Goal: Information Seeking & Learning: Compare options

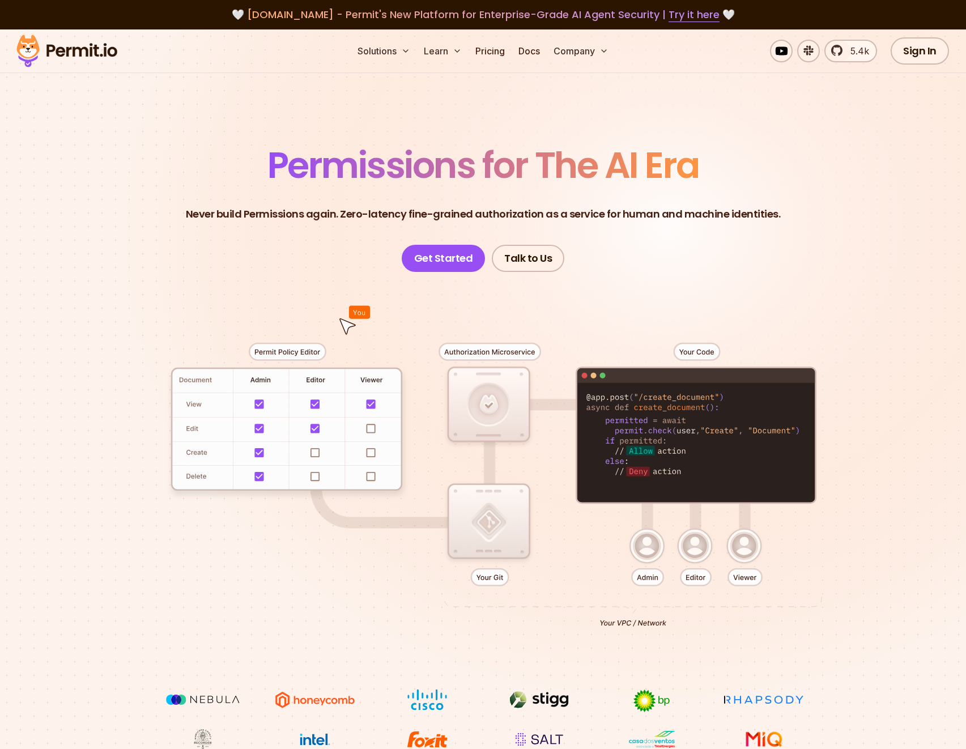
click at [832, 184] on header "Permissions for The AI Era Never build Permissions again. Zero-latency fine-gra…" at bounding box center [483, 209] width 793 height 125
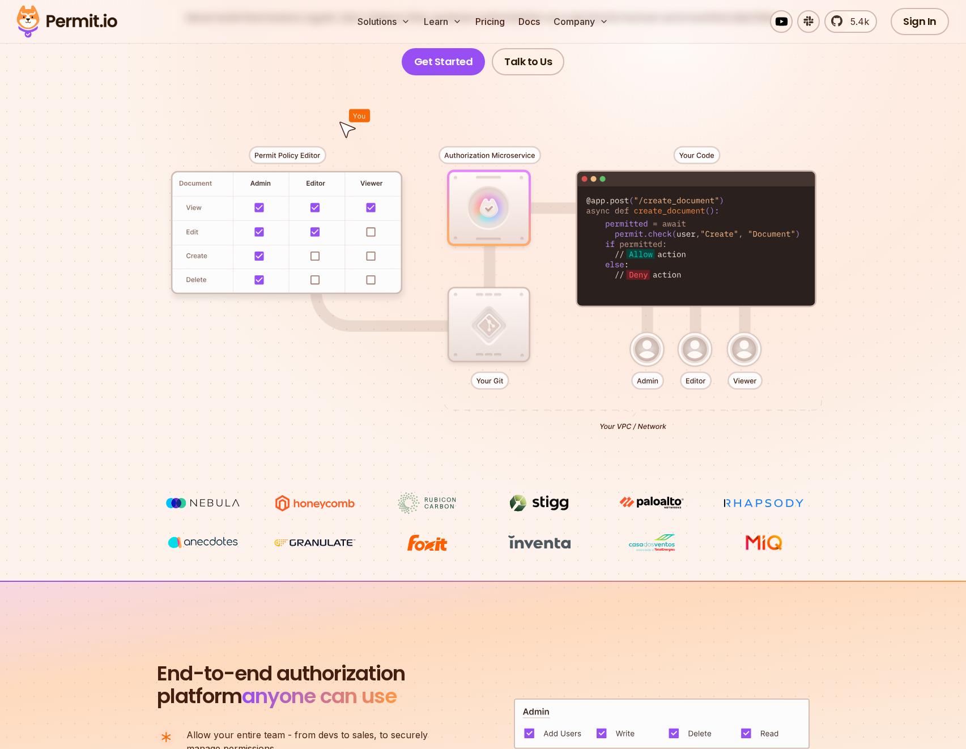
click at [112, 428] on div at bounding box center [483, 283] width 793 height 417
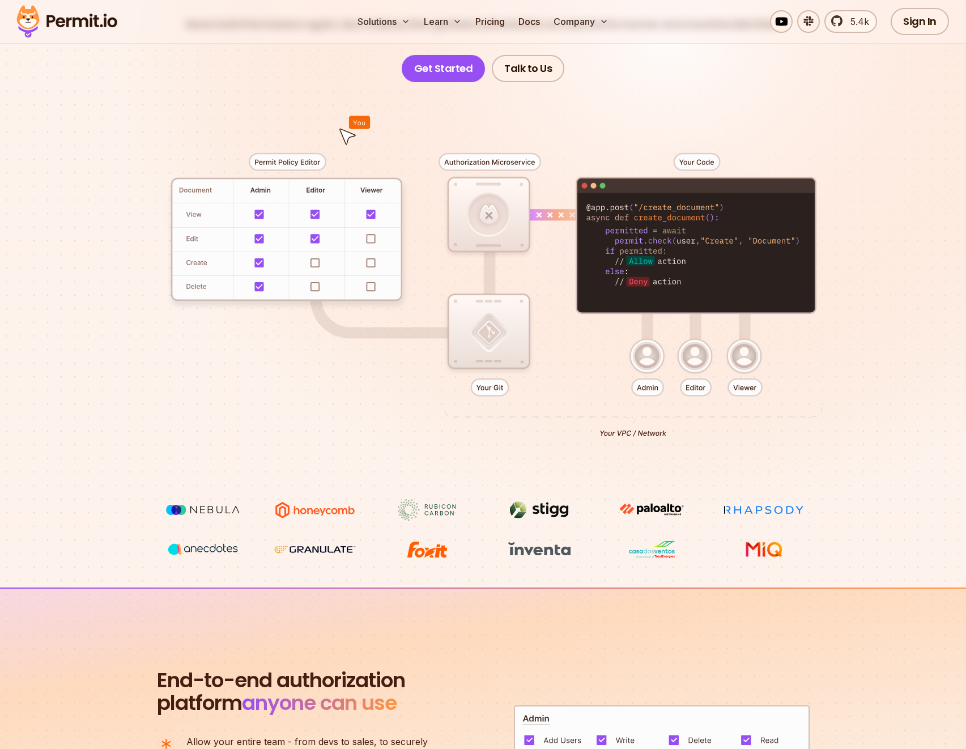
scroll to position [504, 0]
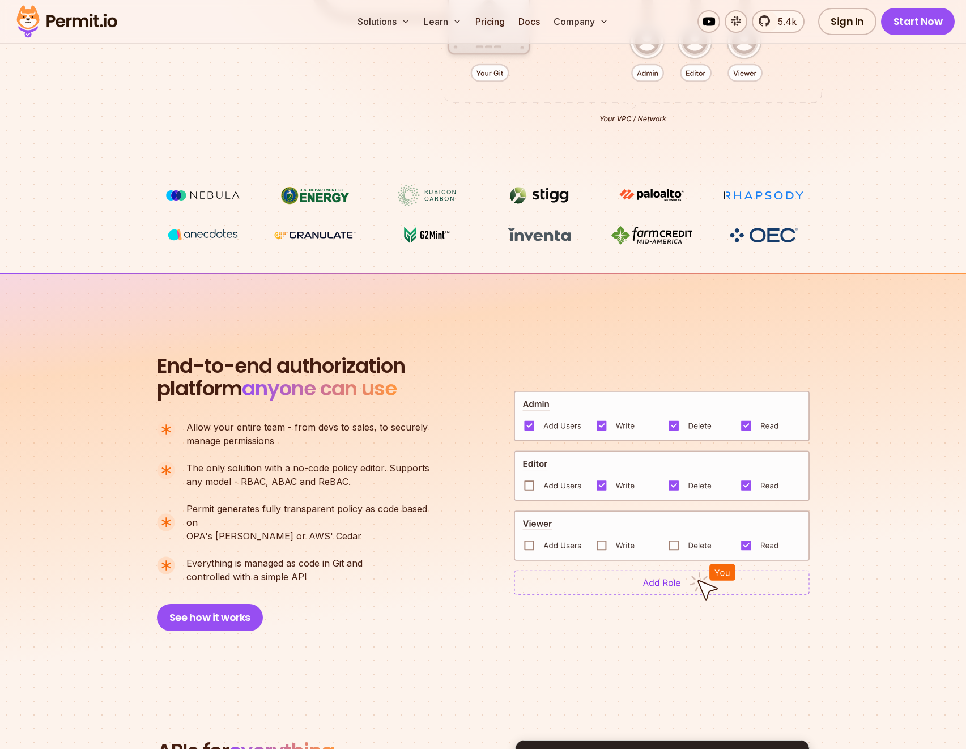
click at [80, 375] on section "End-to-end authorization platform anyone can use A no-code authorization platfo…" at bounding box center [483, 479] width 966 height 412
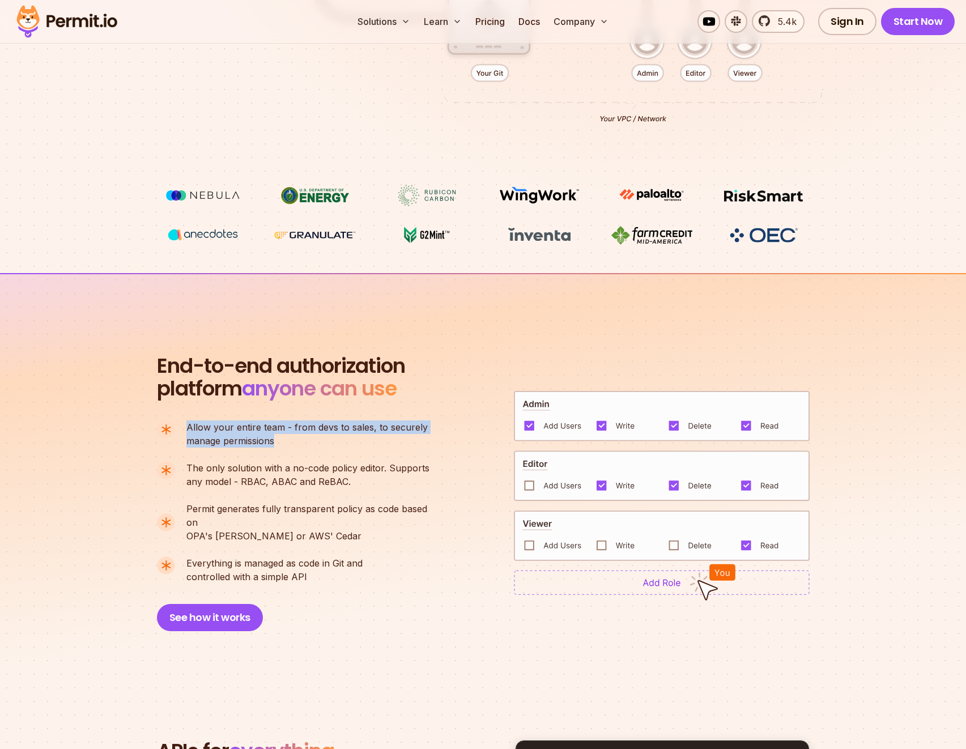
drag, startPoint x: 186, startPoint y: 426, endPoint x: 307, endPoint y: 453, distance: 123.4
click at [307, 453] on ul "Allow your entire team - from devs to sales, to securely manage permissions The…" at bounding box center [298, 501] width 282 height 163
click at [322, 441] on p "Allow your entire team - from devs to sales, to securely manage permissions" at bounding box center [306, 433] width 241 height 27
click at [140, 389] on section "End-to-end authorization platform anyone can use A no-code authorization platfo…" at bounding box center [483, 479] width 966 height 412
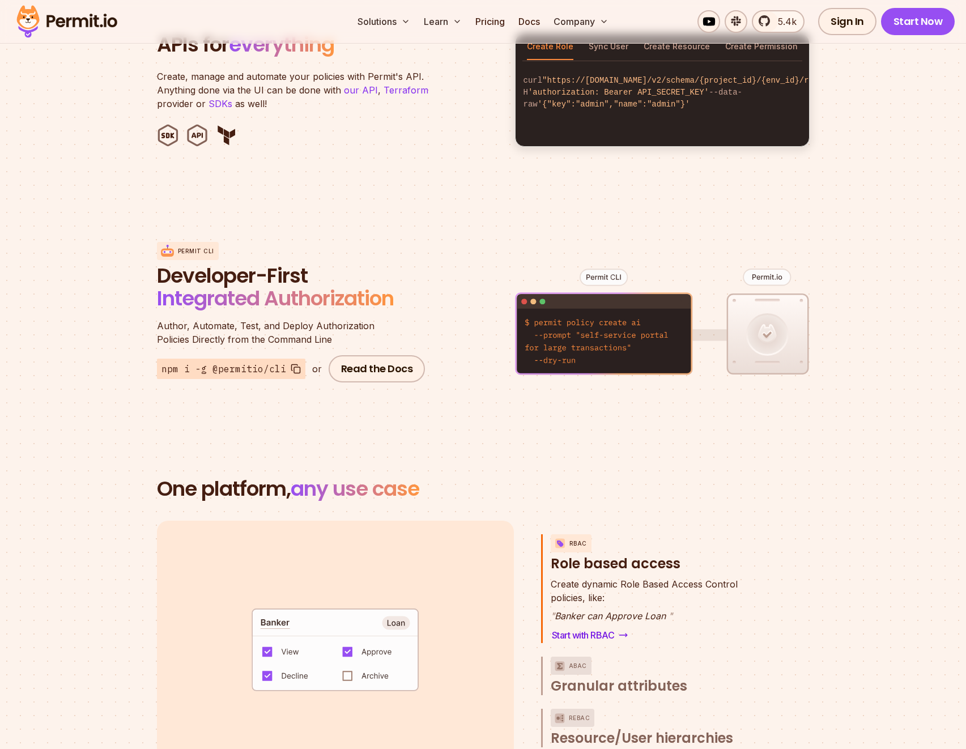
scroll to position [1269, 0]
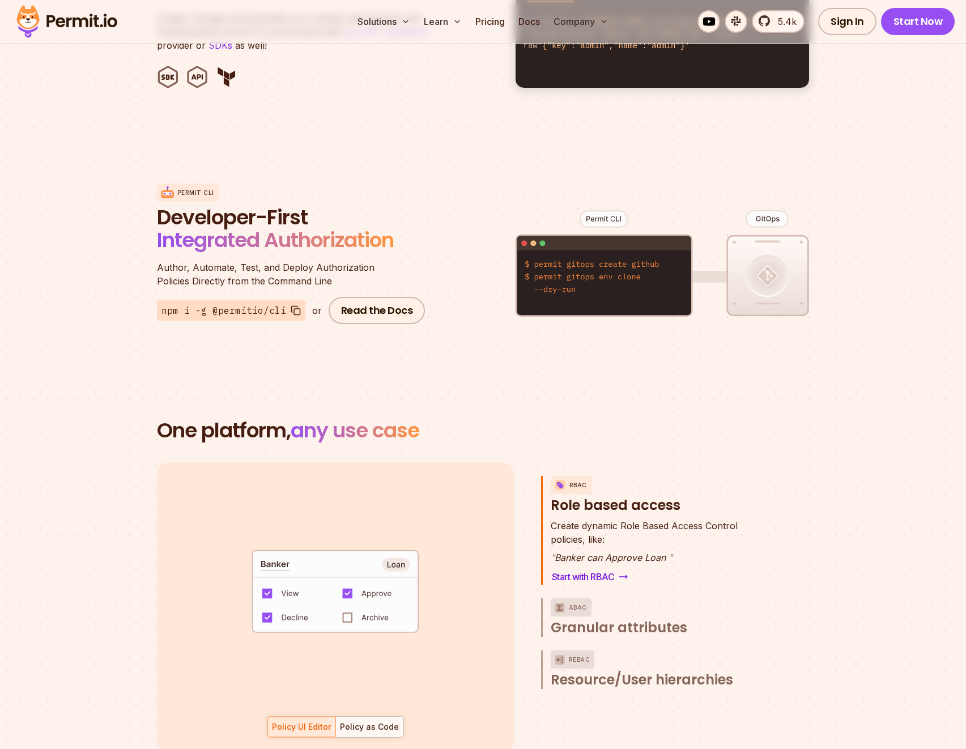
click at [110, 342] on section "Permit CLI Developer-First Integrated Authorization Author, Automate, Test, and…" at bounding box center [483, 254] width 966 height 223
click at [113, 338] on section "Permit CLI Developer-First Integrated Authorization Author, Automate, Test, and…" at bounding box center [483, 254] width 966 height 223
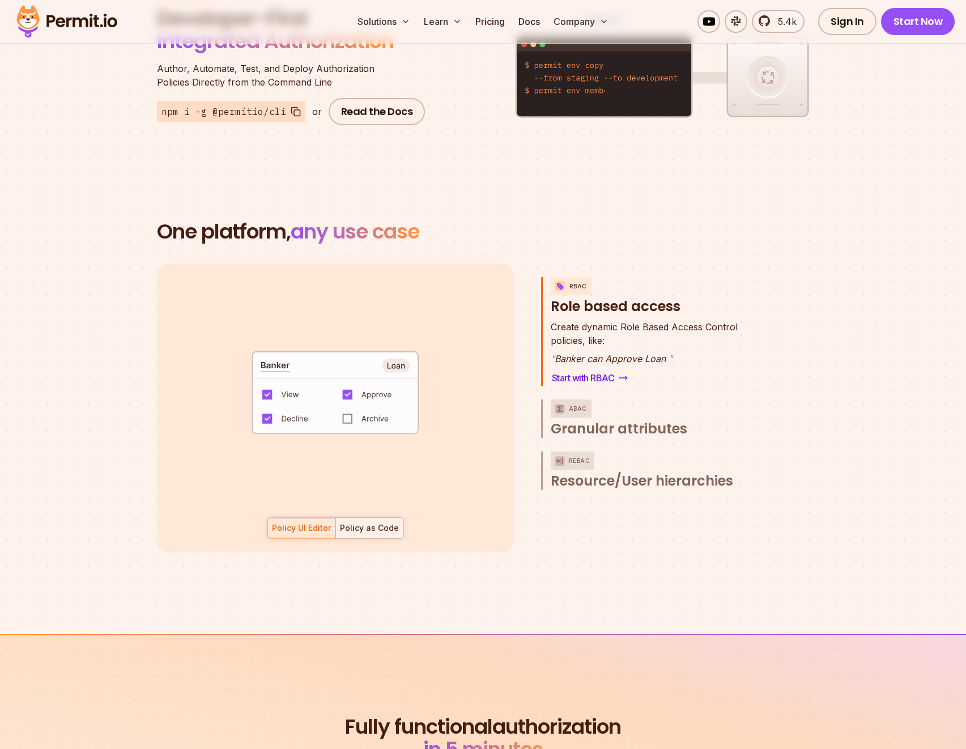
click at [373, 522] on div "Policy as Code" at bounding box center [369, 527] width 59 height 11
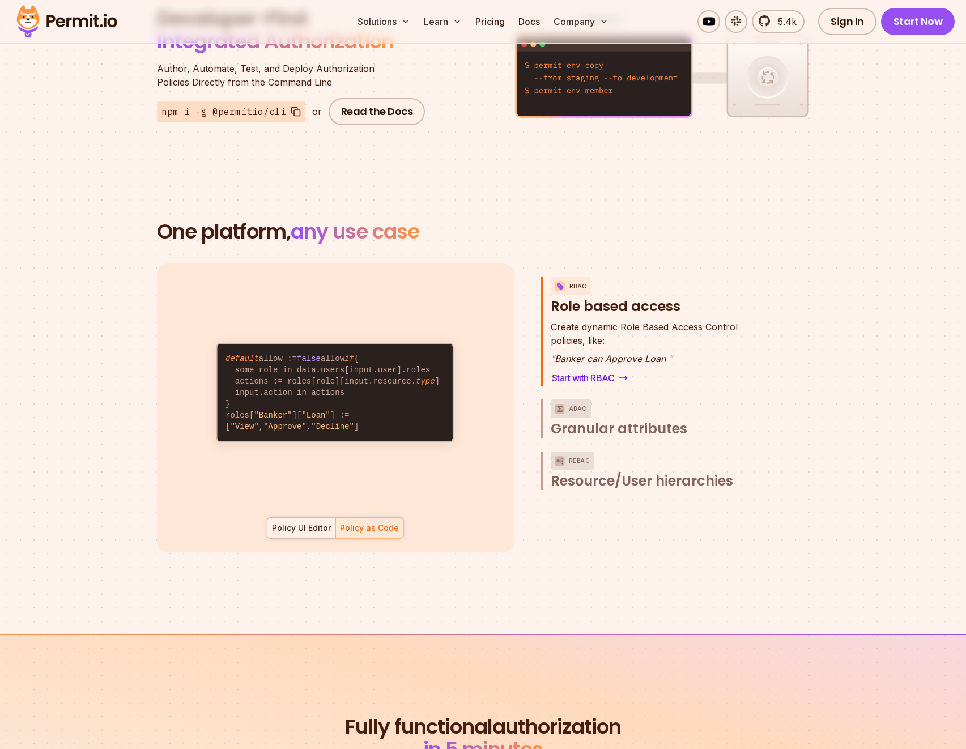
click at [299, 522] on div "Policy UI Editor" at bounding box center [301, 527] width 59 height 11
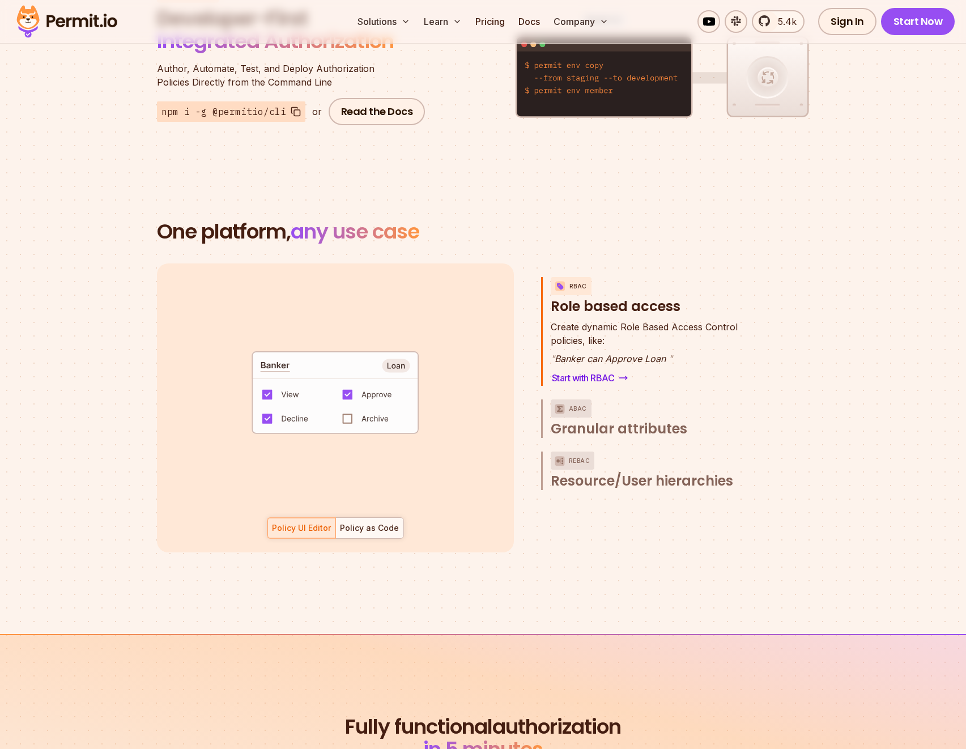
click at [638, 581] on section "One platform, any use case RBAC Role based access default allow := false allow …" at bounding box center [483, 400] width 966 height 468
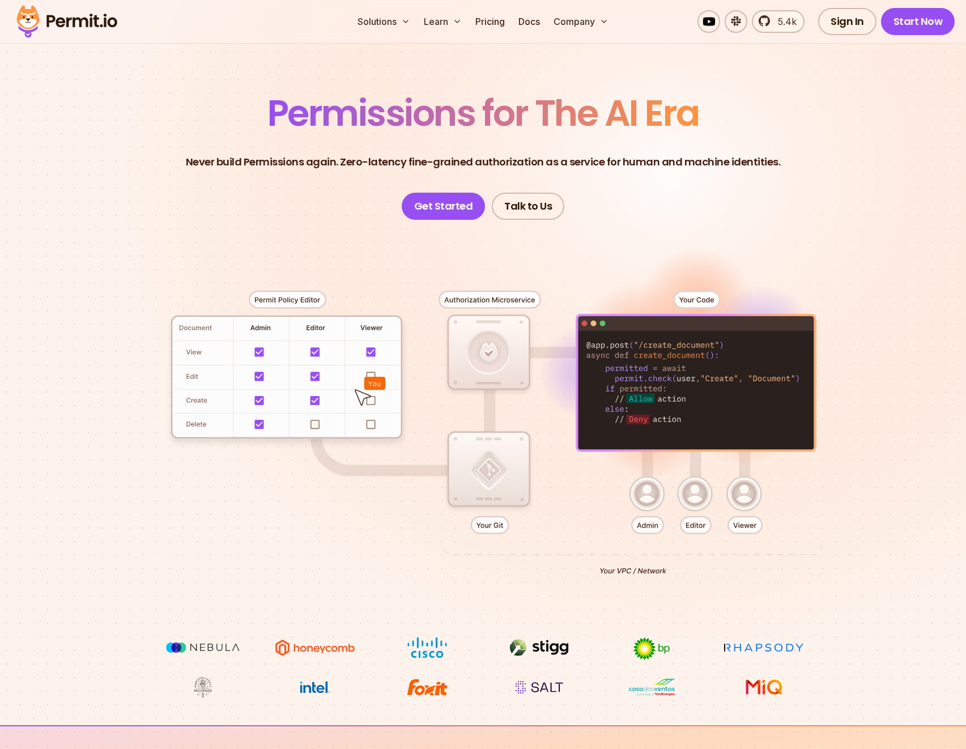
scroll to position [0, 0]
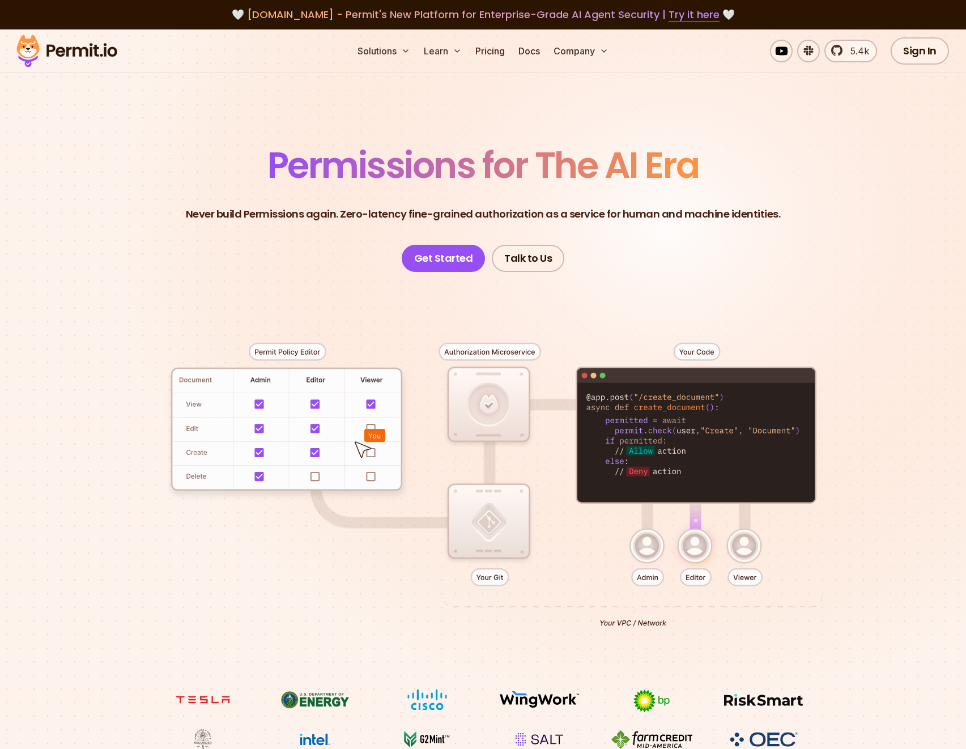
click at [464, 323] on div at bounding box center [483, 480] width 793 height 417
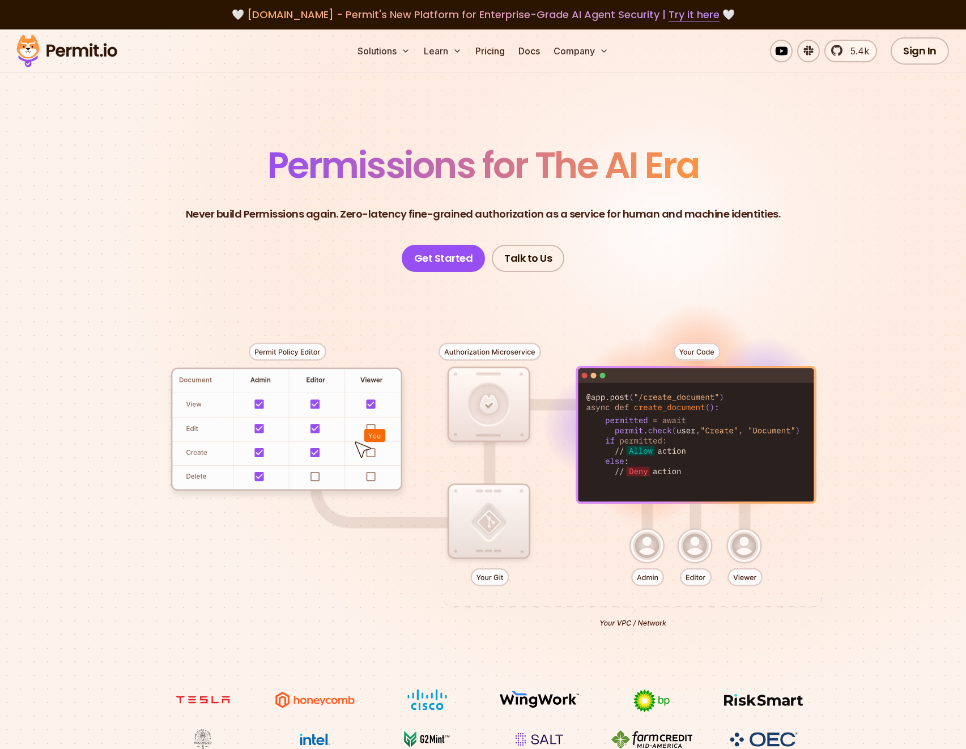
click at [461, 350] on div at bounding box center [483, 480] width 793 height 417
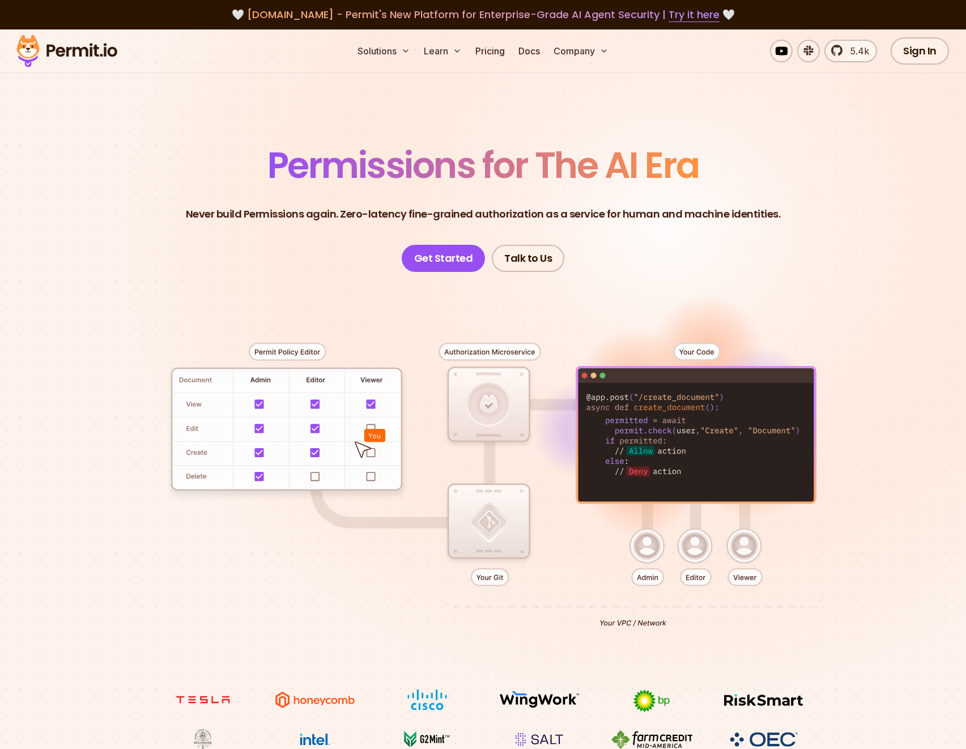
click at [500, 408] on div at bounding box center [483, 480] width 793 height 417
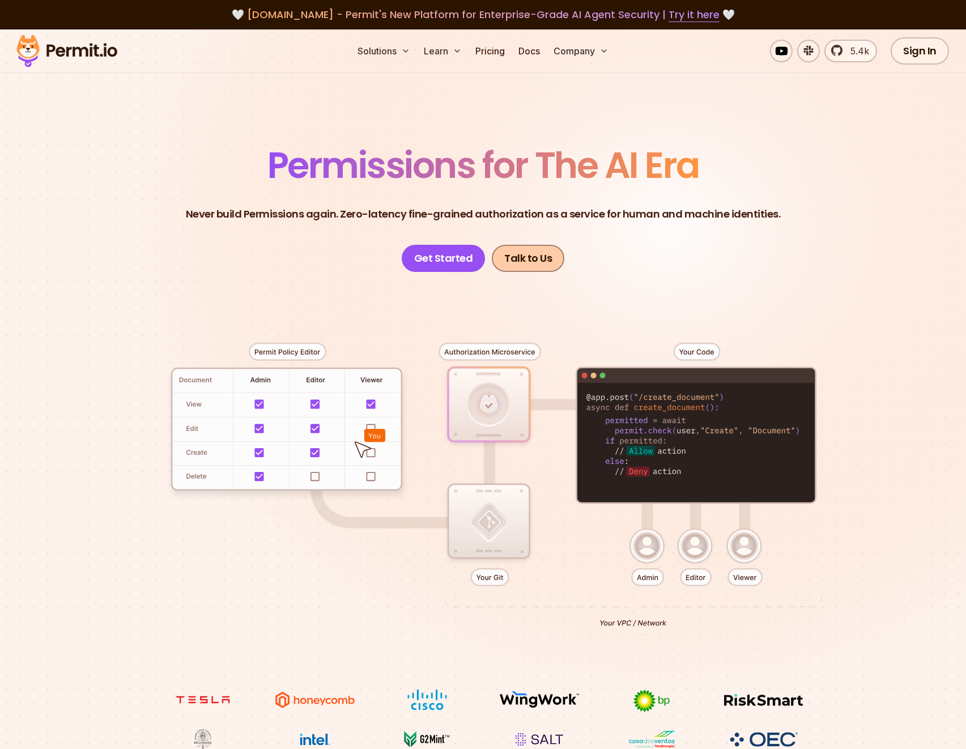
click at [523, 258] on link "Talk to Us" at bounding box center [528, 258] width 72 height 27
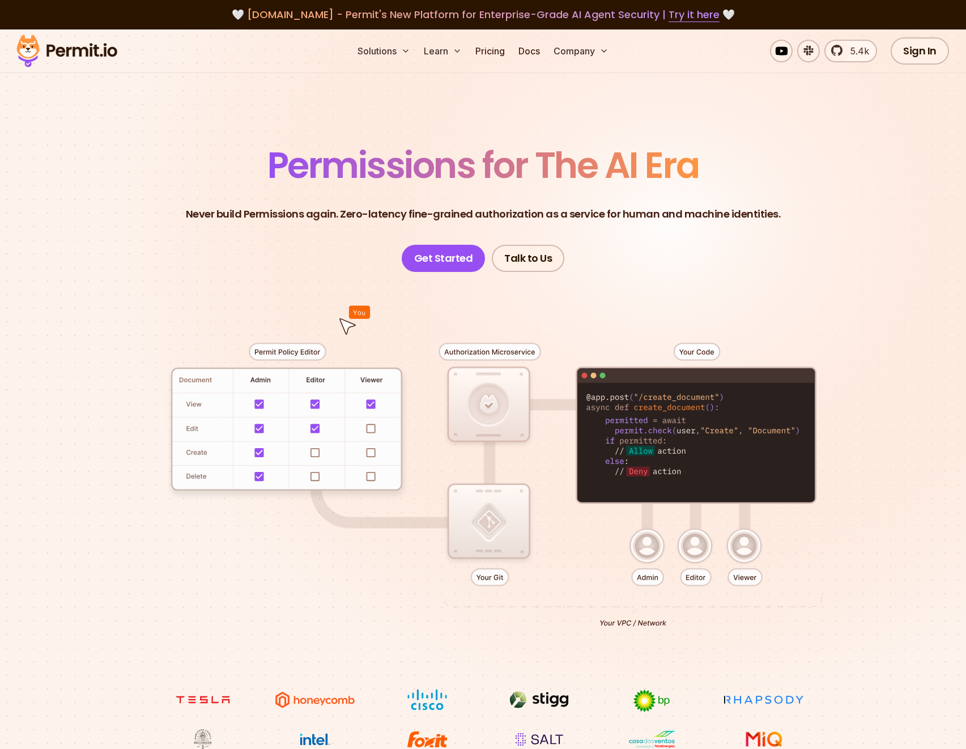
click at [84, 159] on section "Permissions for The AI Era Never build Permissions again. Zero-latency fine-gra…" at bounding box center [483, 403] width 966 height 748
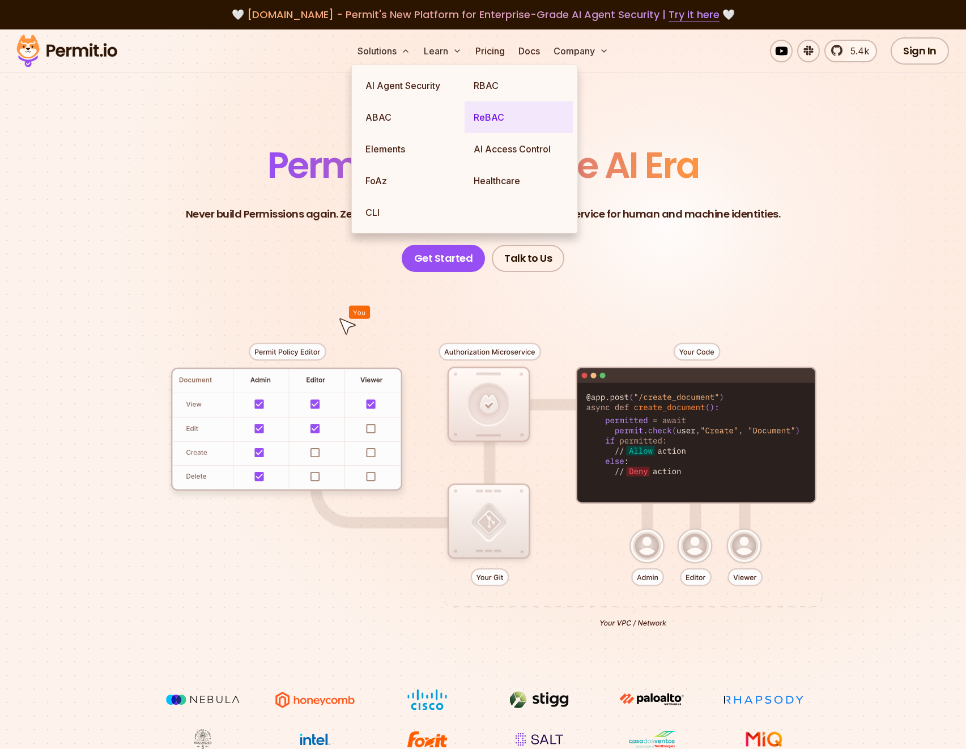
click at [496, 120] on link "ReBAC" at bounding box center [518, 117] width 108 height 32
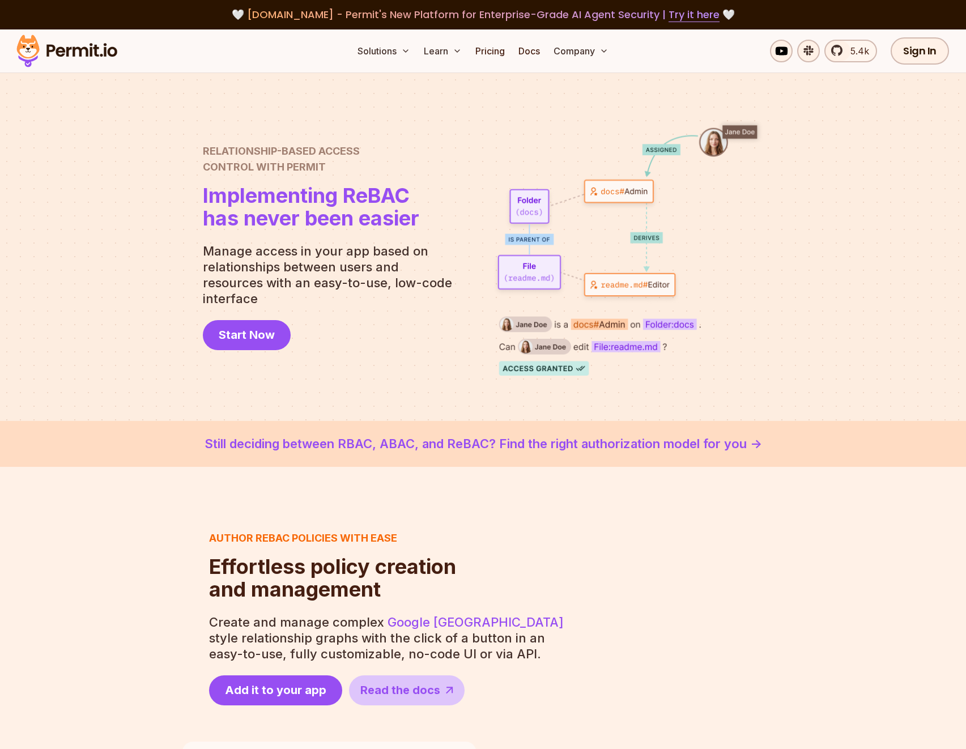
click at [118, 175] on div at bounding box center [483, 247] width 966 height 348
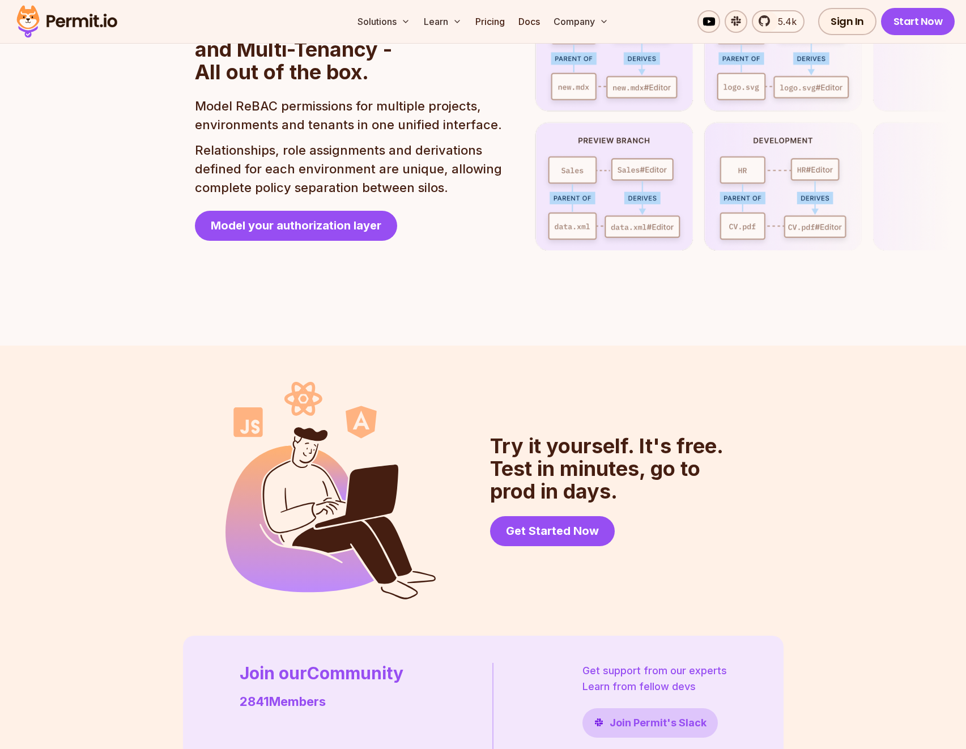
scroll to position [2918, 0]
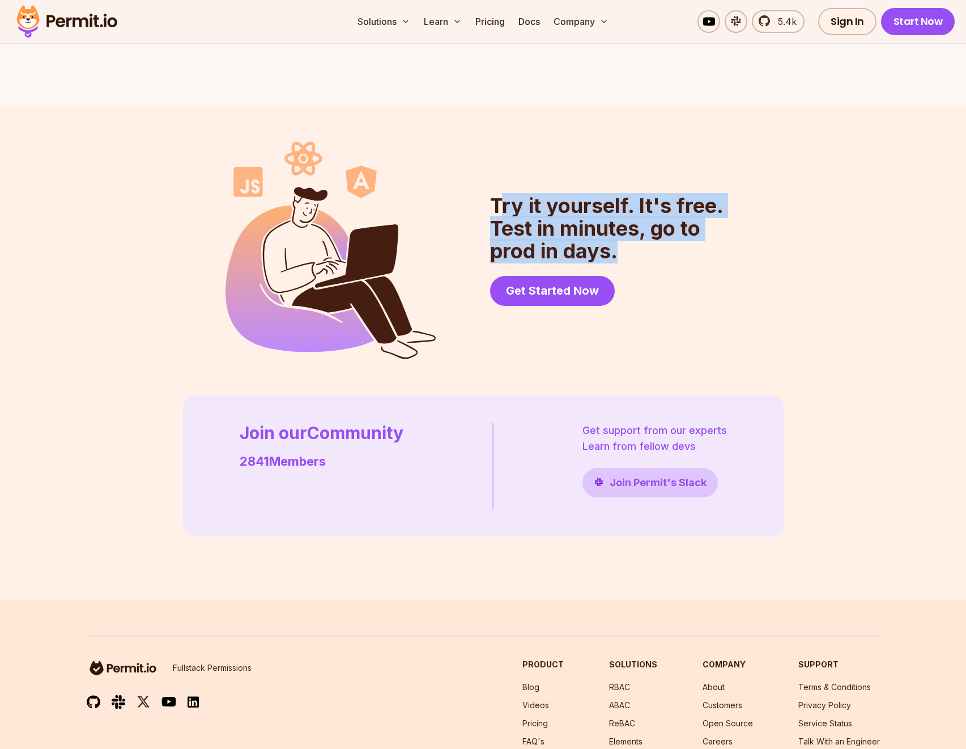
drag, startPoint x: 502, startPoint y: 195, endPoint x: 655, endPoint y: 242, distance: 159.6
click at [649, 242] on h2 "Try it yourself. It's free. Test in minutes, go to prod in days." at bounding box center [615, 228] width 251 height 68
click at [668, 238] on h2 "Try it yourself. It's free. Test in minutes, go to prod in days." at bounding box center [615, 228] width 251 height 68
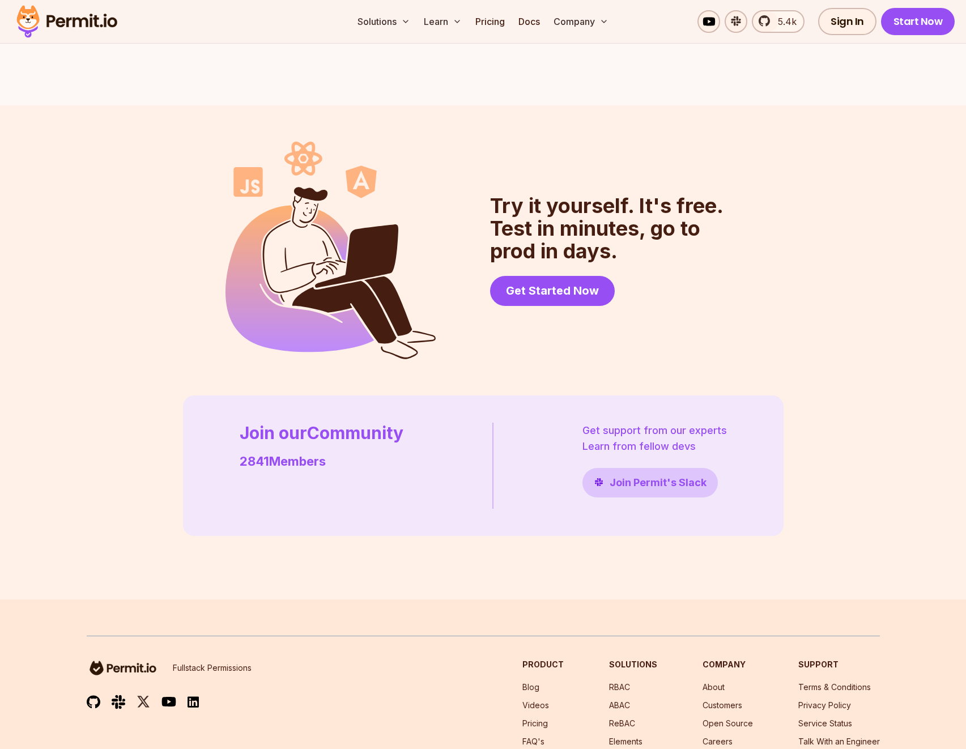
drag, startPoint x: 493, startPoint y: 180, endPoint x: 655, endPoint y: 239, distance: 171.8
click at [650, 238] on section "Try it yourself. It's free. Test in minutes, go to prod in days. Get Started Now" at bounding box center [482, 250] width 515 height 217
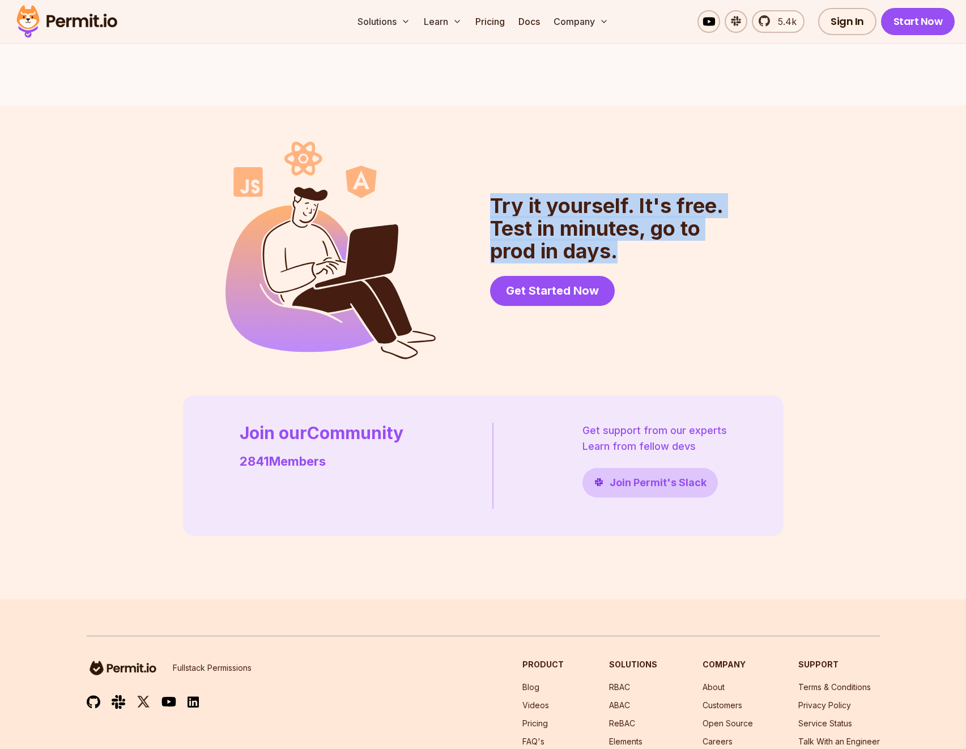
drag, startPoint x: 616, startPoint y: 231, endPoint x: 494, endPoint y: 186, distance: 129.9
click at [494, 194] on h2 "Try it yourself. It's free. Test in minutes, go to prod in days." at bounding box center [615, 228] width 251 height 68
click at [488, 178] on section "Try it yourself. It's free. Test in minutes, go to prod in days. Get Started Now" at bounding box center [482, 250] width 515 height 217
drag, startPoint x: 488, startPoint y: 178, endPoint x: 625, endPoint y: 222, distance: 143.8
click at [625, 222] on section "Try it yourself. It's free. Test in minutes, go to prod in days. Get Started Now" at bounding box center [482, 250] width 515 height 217
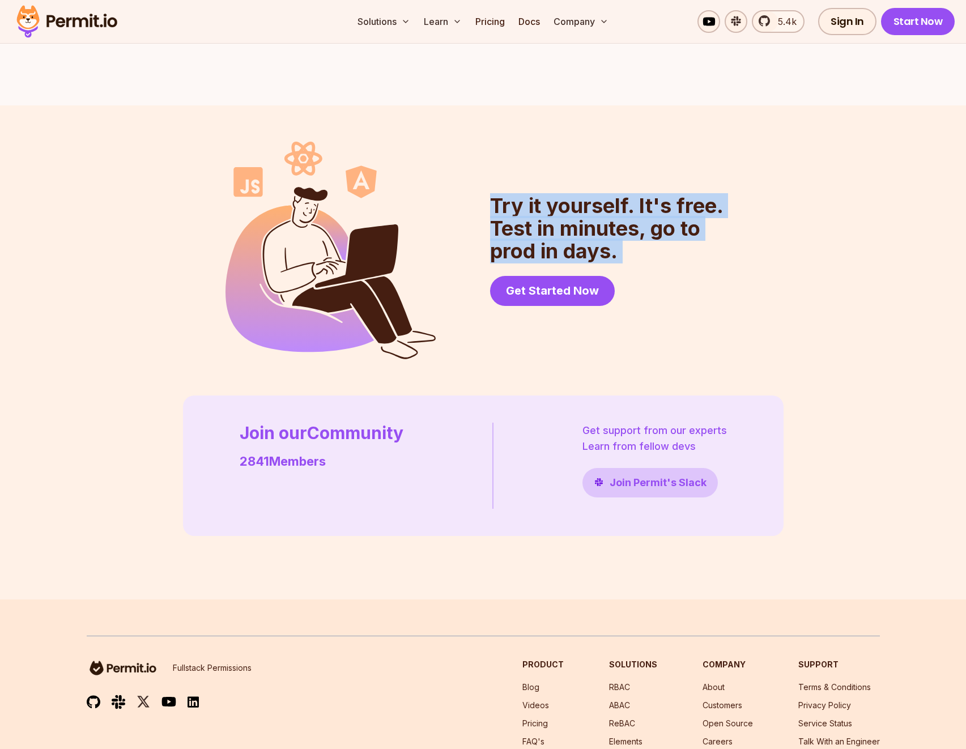
click at [627, 228] on h2 "Try it yourself. It's free. Test in minutes, go to prod in days." at bounding box center [615, 228] width 251 height 68
drag, startPoint x: 628, startPoint y: 233, endPoint x: 494, endPoint y: 167, distance: 149.4
click at [494, 167] on section "Try it yourself. It's free. Test in minutes, go to prod in days. Get Started Now" at bounding box center [482, 250] width 515 height 217
drag, startPoint x: 490, startPoint y: 176, endPoint x: 616, endPoint y: 223, distance: 133.7
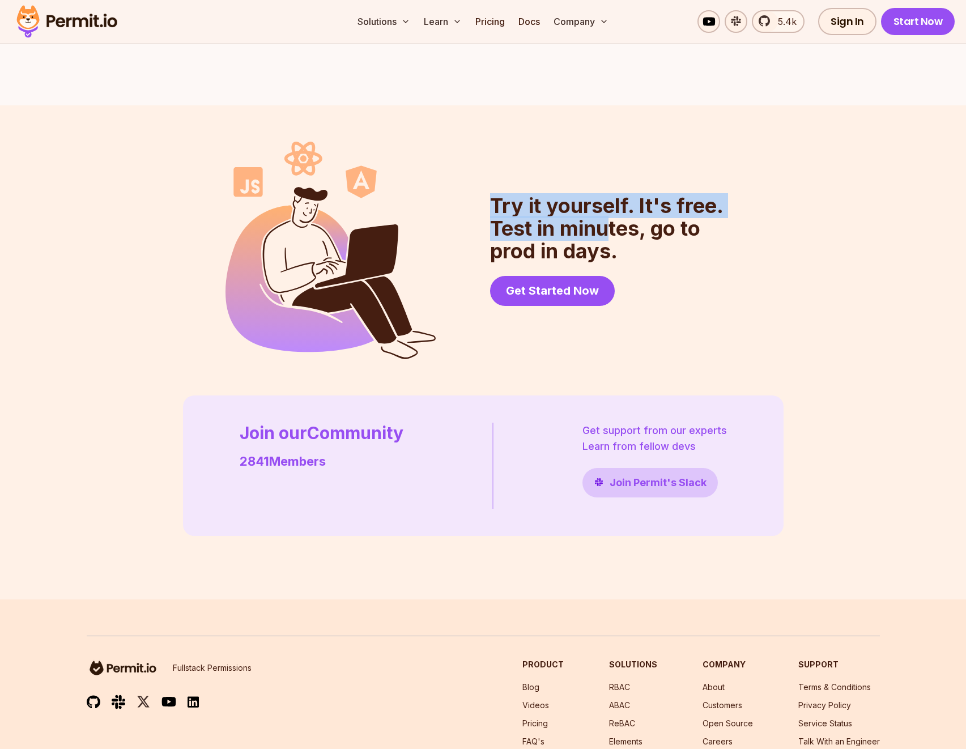
click at [607, 214] on h2 "Try it yourself. It's free. Test in minutes, go to prod in days." at bounding box center [615, 228] width 251 height 68
click at [636, 237] on h2 "Try it yourself. It's free. Test in minutes, go to prod in days." at bounding box center [615, 228] width 251 height 68
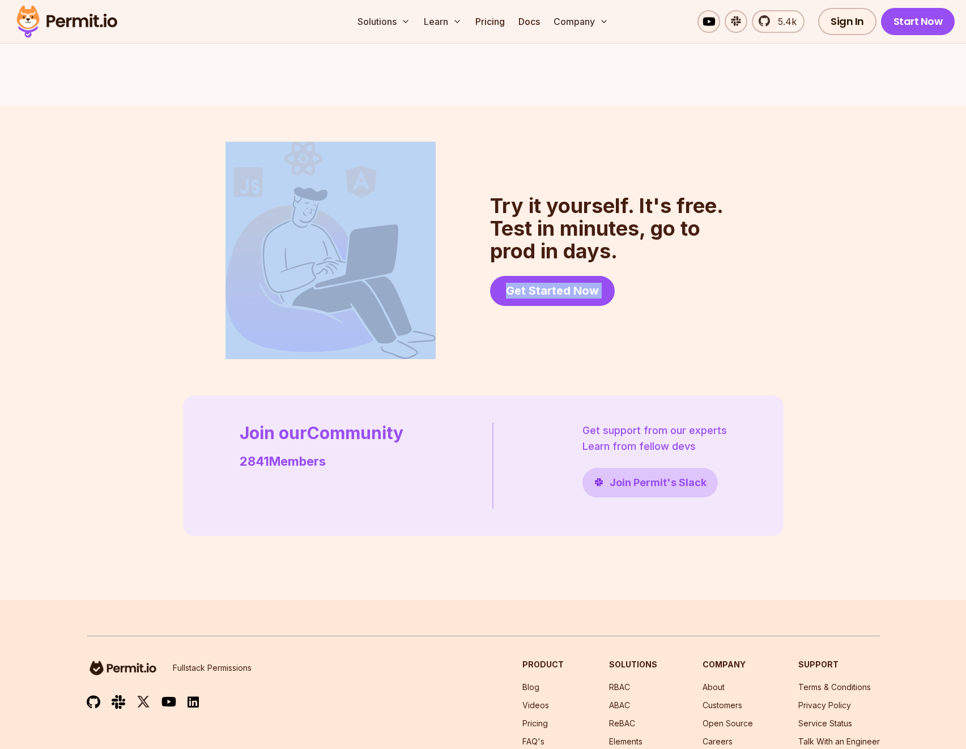
drag, startPoint x: 628, startPoint y: 233, endPoint x: 488, endPoint y: 163, distance: 157.3
click at [488, 163] on section "Try it yourself. It's free. Test in minutes, go to prod in days. Get Started Now" at bounding box center [482, 250] width 515 height 217
click at [479, 164] on section "Try it yourself. It's free. Test in minutes, go to prod in days. Get Started Now" at bounding box center [482, 250] width 515 height 217
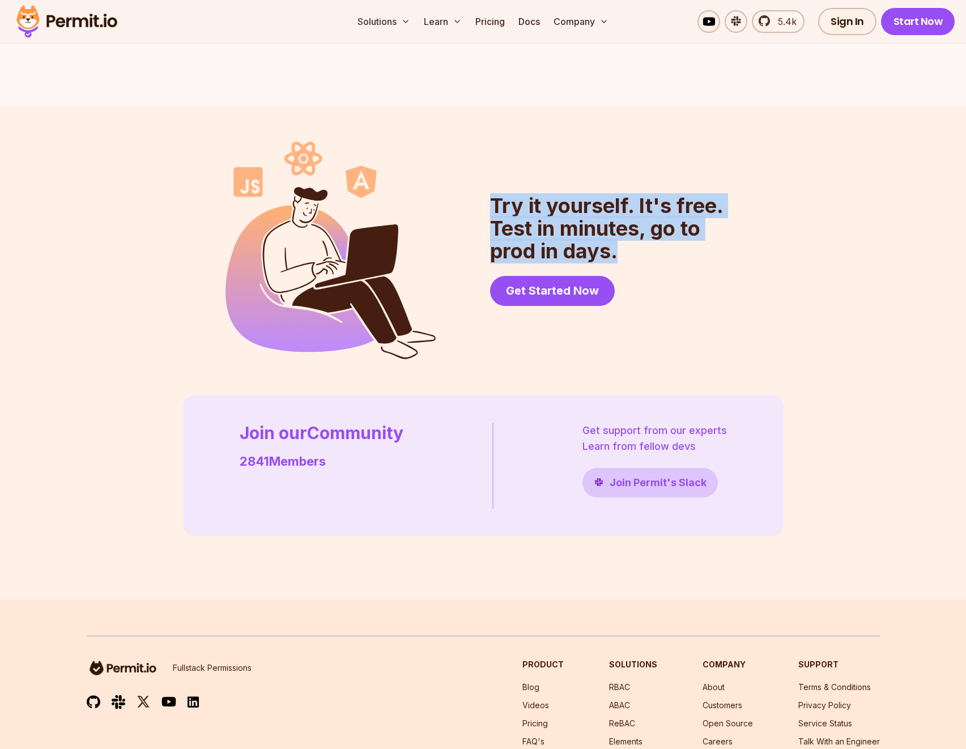
drag, startPoint x: 486, startPoint y: 179, endPoint x: 648, endPoint y: 233, distance: 170.7
click at [645, 232] on section "Try it yourself. It's free. Test in minutes, go to prod in days. Get Started Now" at bounding box center [482, 250] width 515 height 217
click at [648, 233] on h2 "Try it yourself. It's free. Test in minutes, go to prod in days." at bounding box center [615, 228] width 251 height 68
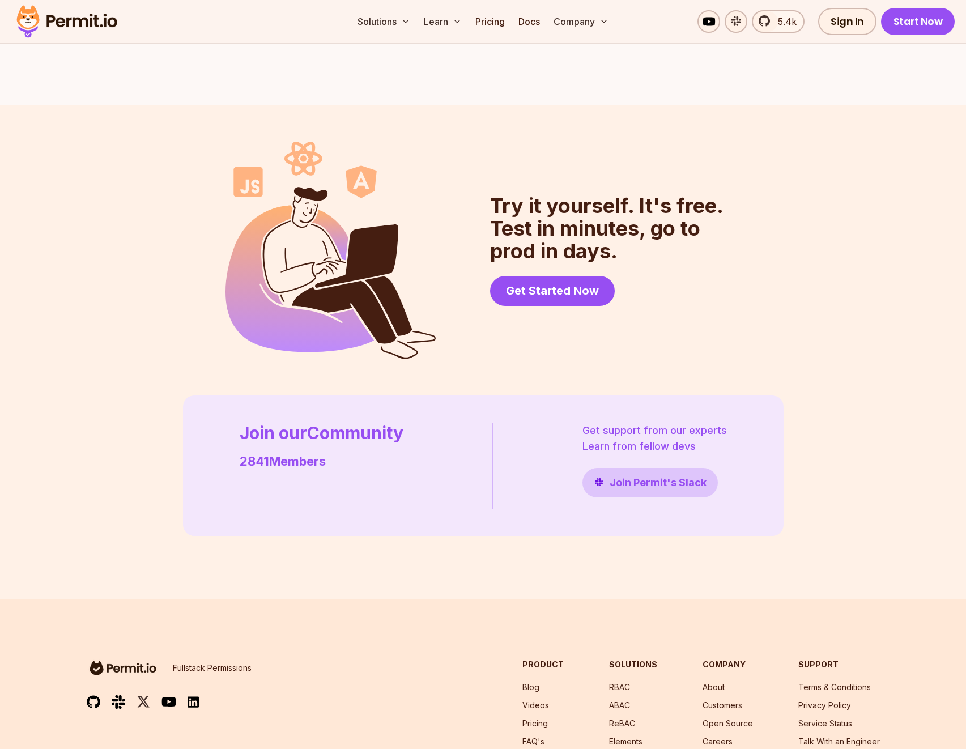
click at [165, 211] on div "Try it yourself. It's free. Test in minutes, go to prod in days. Get Started No…" at bounding box center [483, 352] width 966 height 494
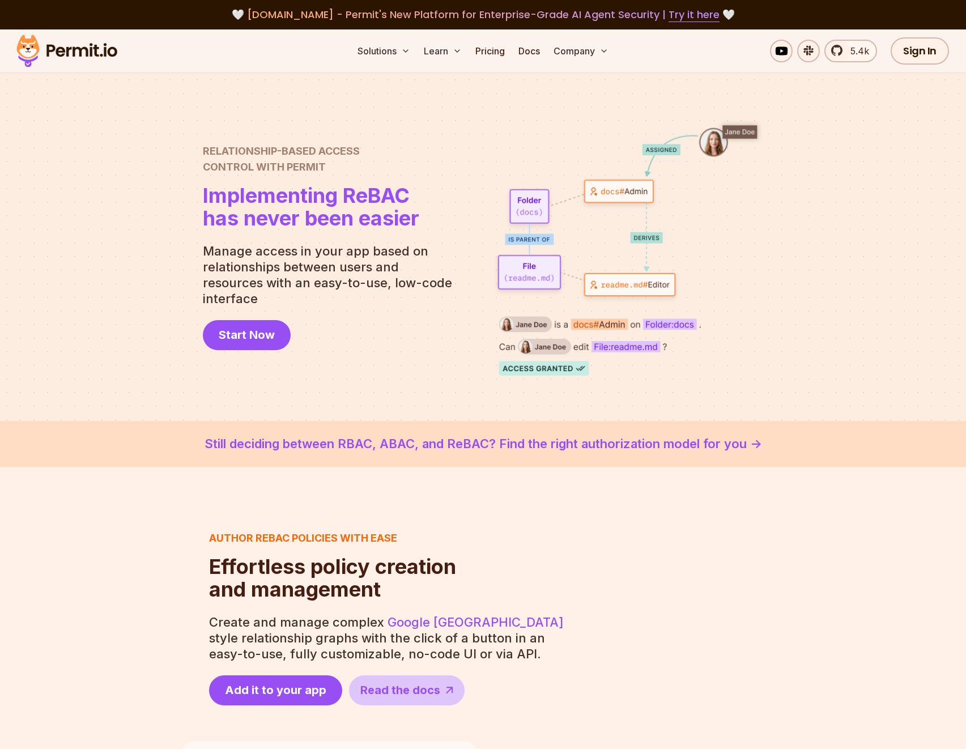
scroll to position [39, 0]
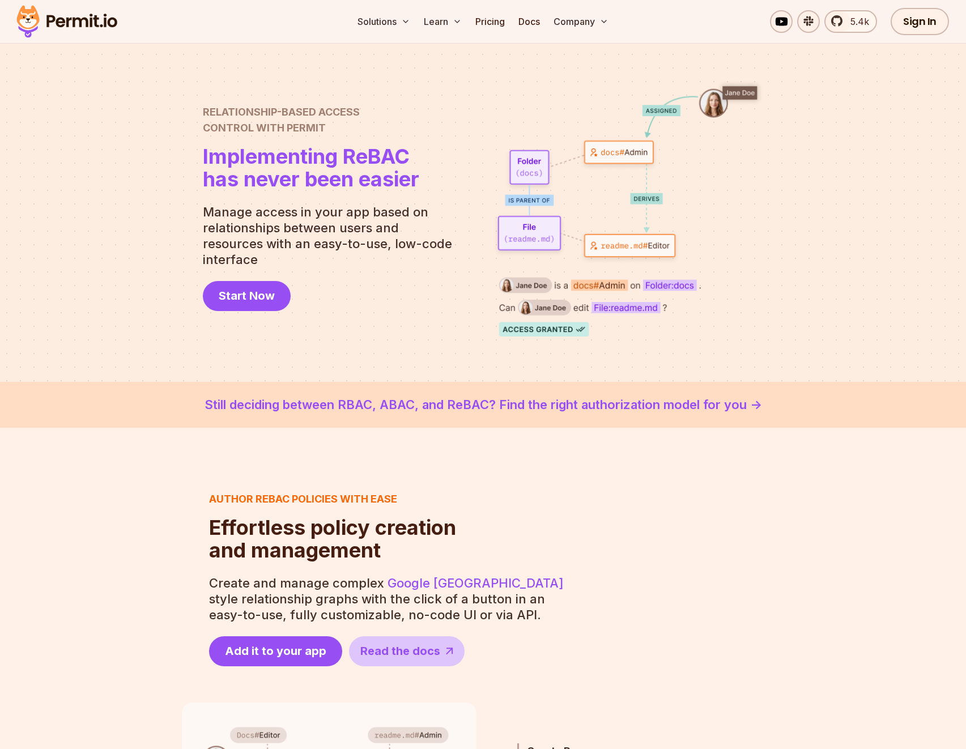
click at [126, 147] on div at bounding box center [483, 208] width 966 height 348
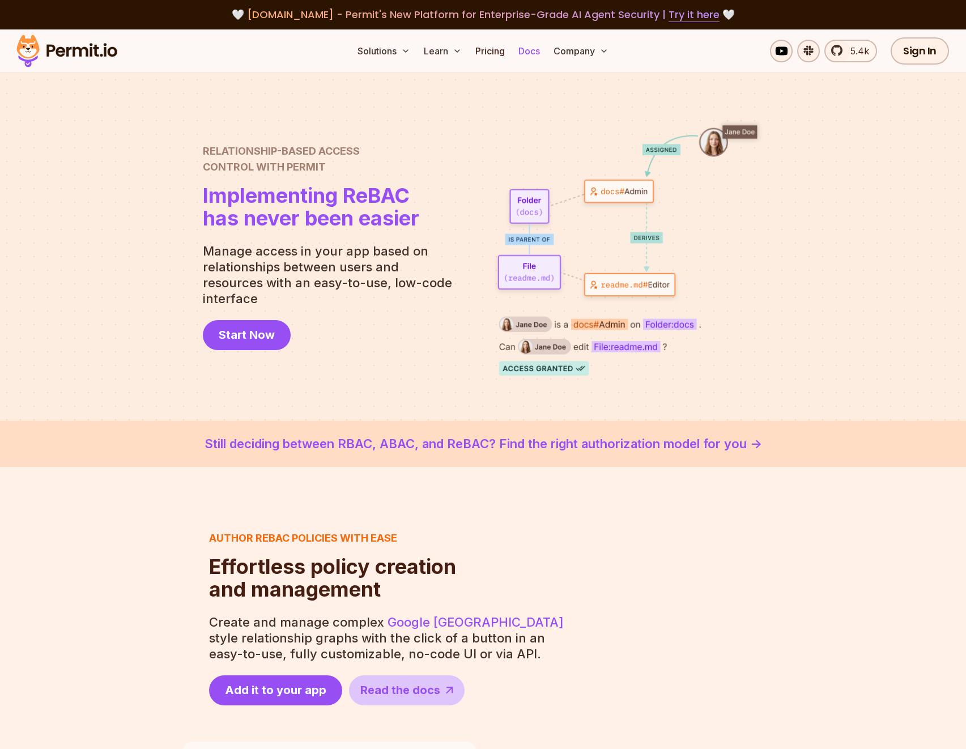
click at [526, 49] on link "Docs" at bounding box center [529, 51] width 31 height 23
click at [493, 55] on link "Pricing" at bounding box center [490, 51] width 39 height 23
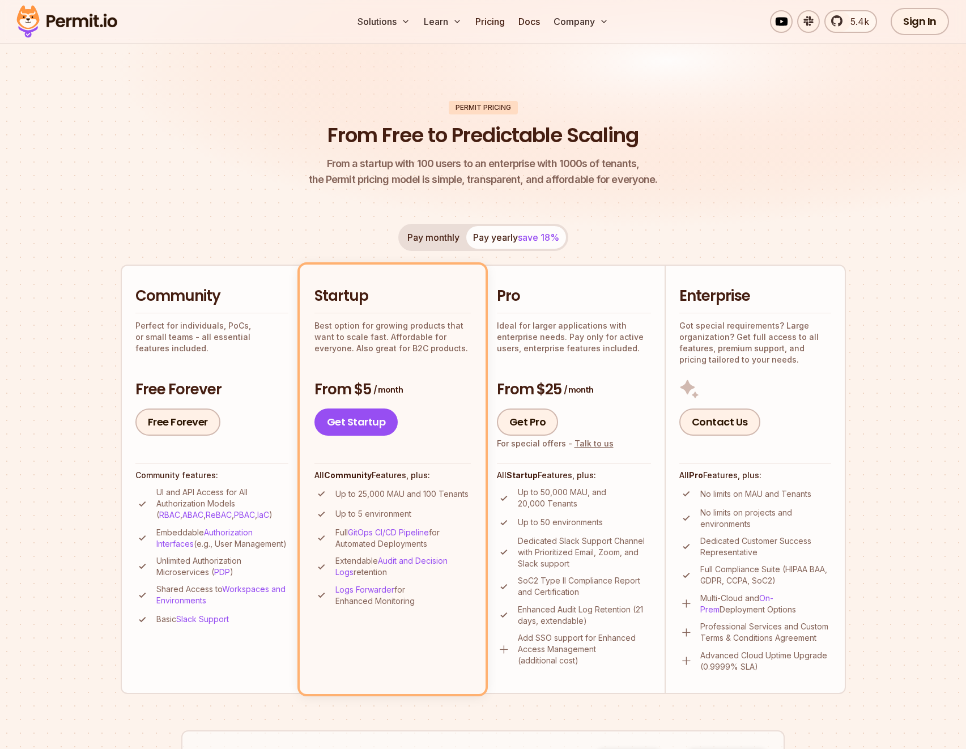
scroll to position [83, 0]
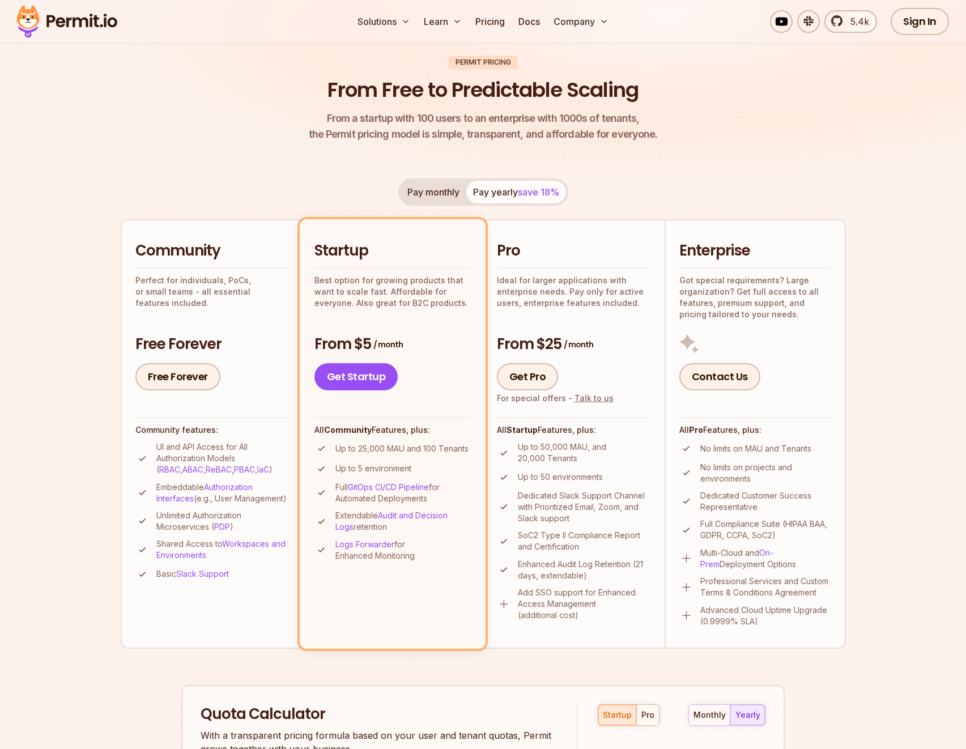
click at [676, 201] on div "Pay monthly Pay yearly save 18% Community Perfect for individuals, PoCs, or sma…" at bounding box center [483, 413] width 725 height 470
click at [48, 438] on section "Permit Pricing From Free to Predictable Scaling From a startup with 100 users t…" at bounding box center [483, 560] width 966 height 1226
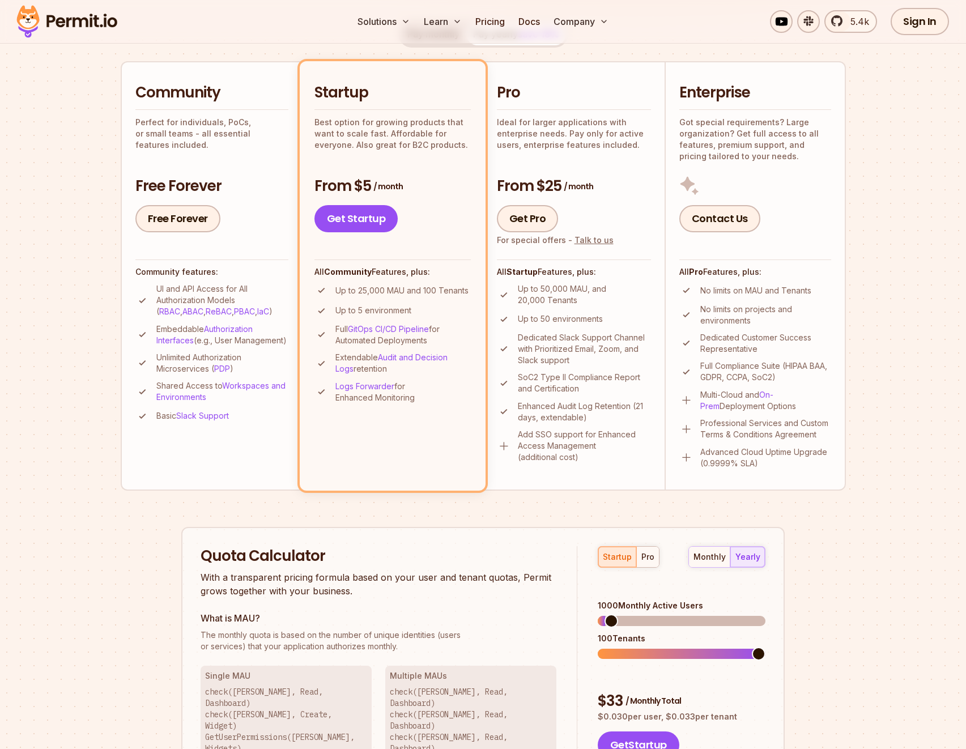
scroll to position [125, 0]
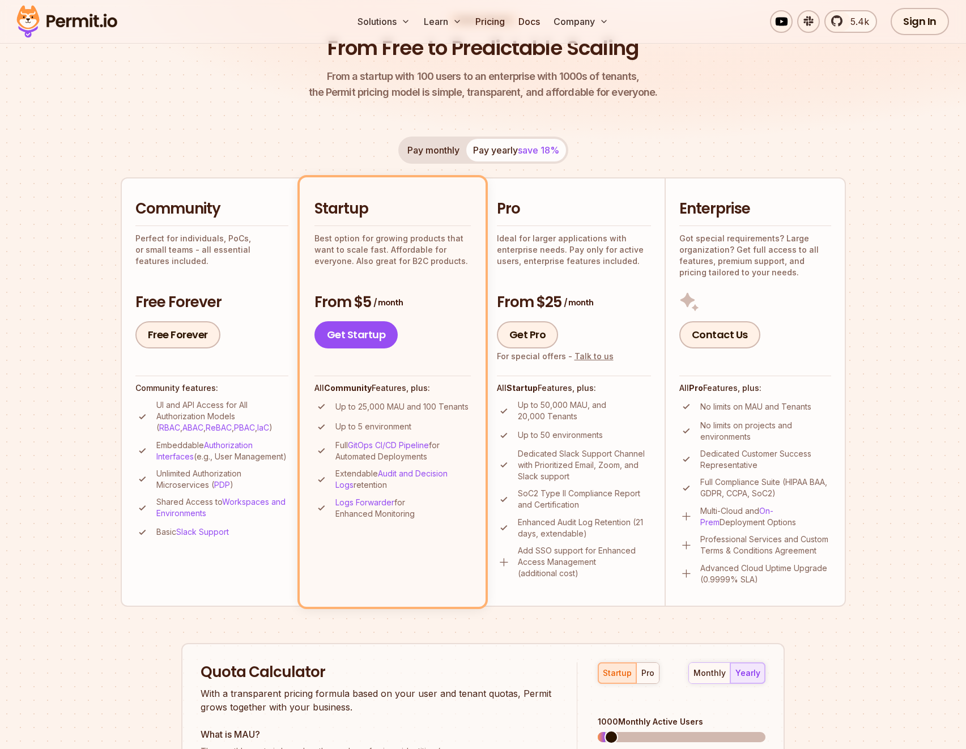
click at [91, 173] on section "Permit Pricing From Free to Predictable Scaling From a startup with 100 users t…" at bounding box center [483, 518] width 966 height 1226
click at [228, 93] on header "Permit Pricing From Free to Predictable Scaling From a startup with 100 users t…" at bounding box center [483, 57] width 725 height 87
click at [882, 292] on section "Permit Pricing From Free to Predictable Scaling From a startup with 100 users t…" at bounding box center [483, 518] width 966 height 1226
click at [88, 212] on section "Permit Pricing From Free to Predictable Scaling From a startup with 100 users t…" at bounding box center [483, 518] width 966 height 1226
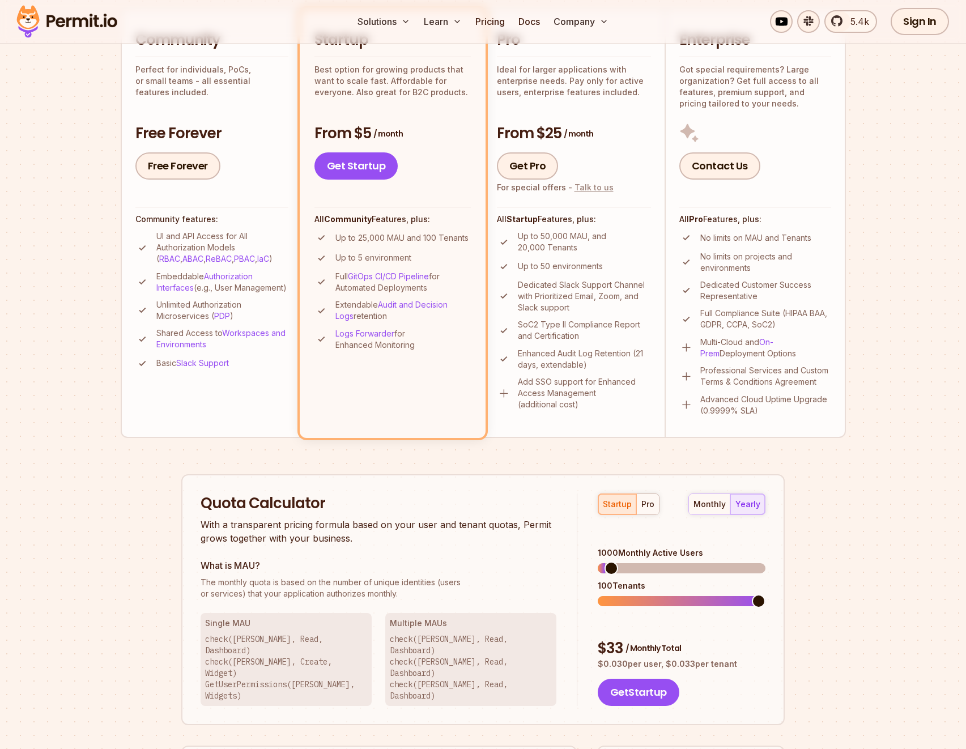
scroll to position [54, 0]
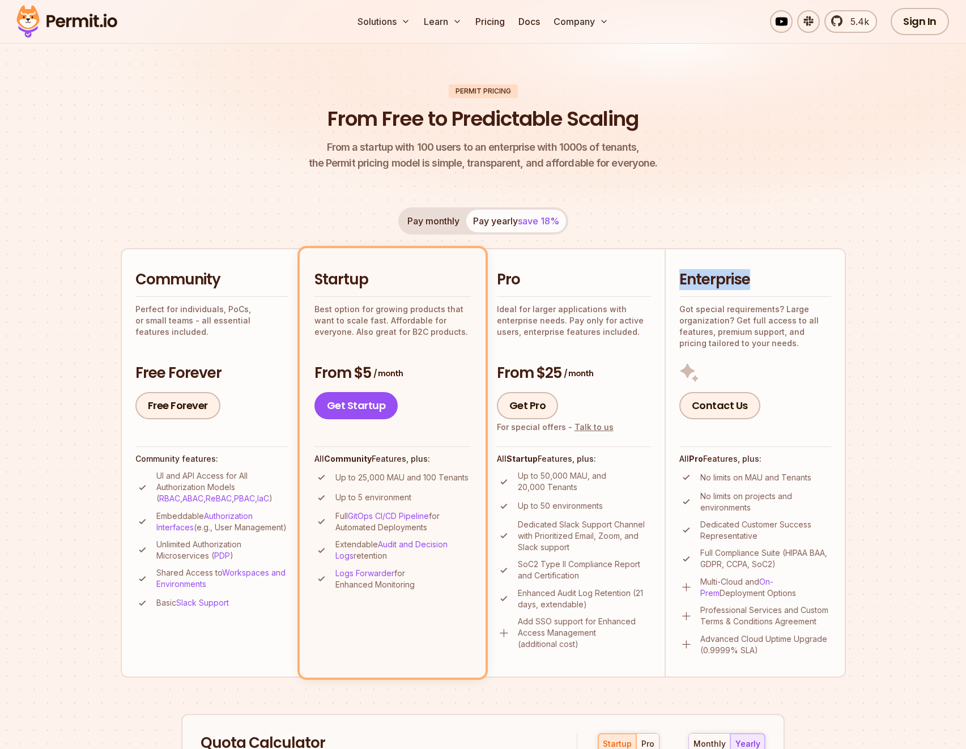
drag, startPoint x: 676, startPoint y: 279, endPoint x: 847, endPoint y: 280, distance: 171.0
click at [847, 280] on section "Permit Pricing From Free to Predictable Scaling From a startup with 100 users t…" at bounding box center [483, 589] width 966 height 1226
click at [932, 261] on section "Permit Pricing From Free to Predictable Scaling From a startup with 100 users t…" at bounding box center [483, 589] width 966 height 1226
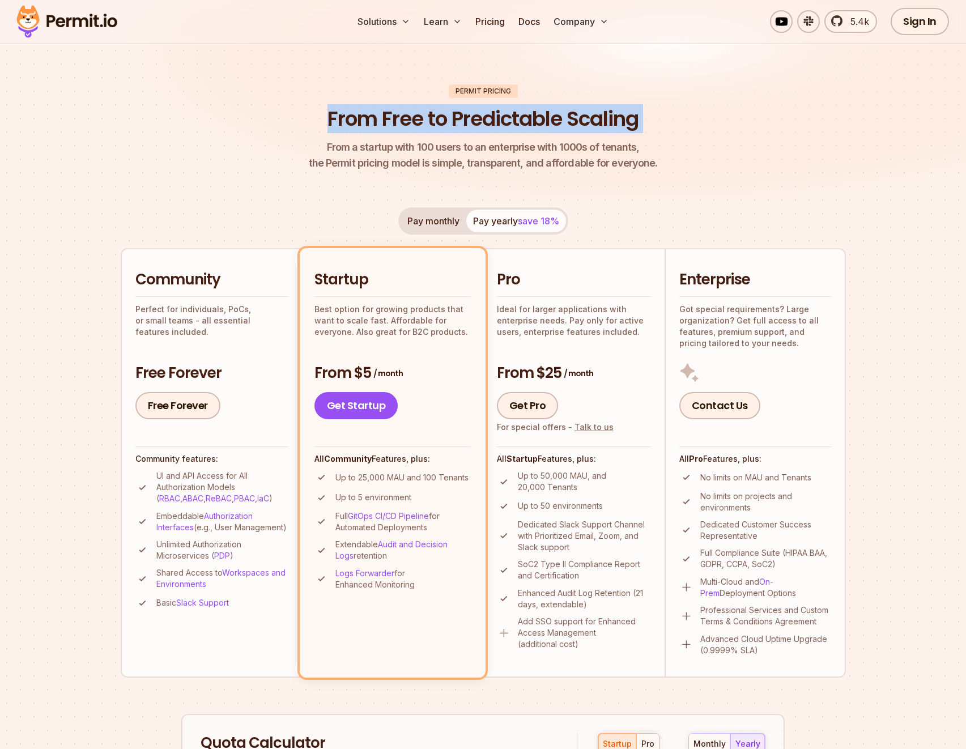
drag, startPoint x: 327, startPoint y: 117, endPoint x: 677, endPoint y: 127, distance: 350.1
click at [677, 127] on header "Permit Pricing From Free to Predictable Scaling From a startup with 100 users t…" at bounding box center [483, 127] width 725 height 87
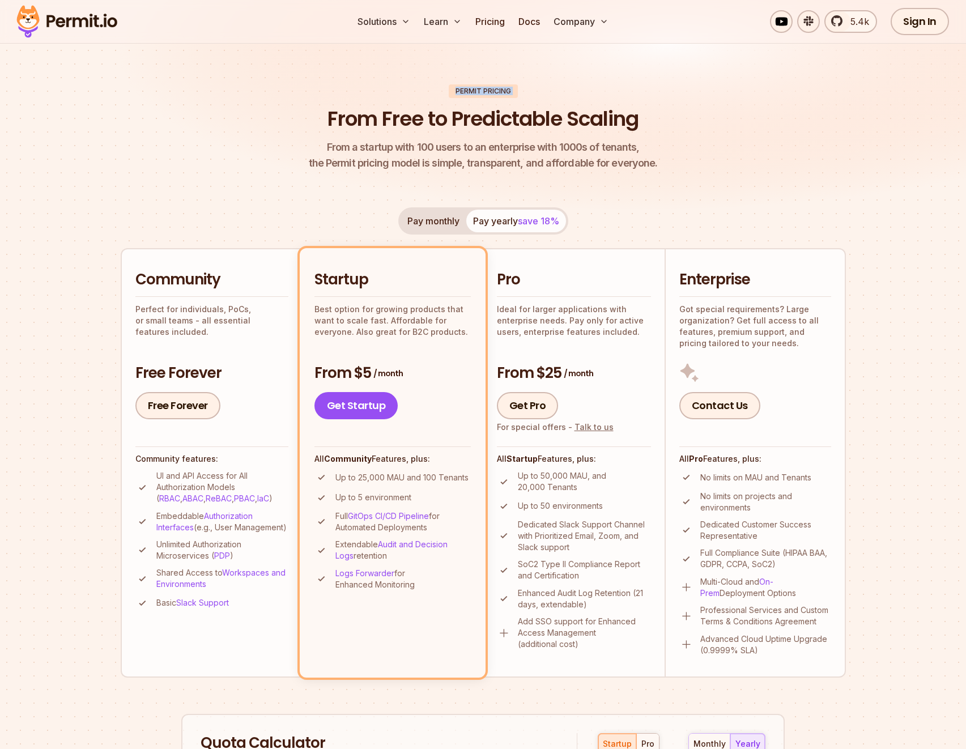
drag, startPoint x: 455, startPoint y: 88, endPoint x: 544, endPoint y: 91, distance: 89.0
click at [544, 91] on header "Permit Pricing From Free to Predictable Scaling From a startup with 100 users t…" at bounding box center [483, 127] width 725 height 87
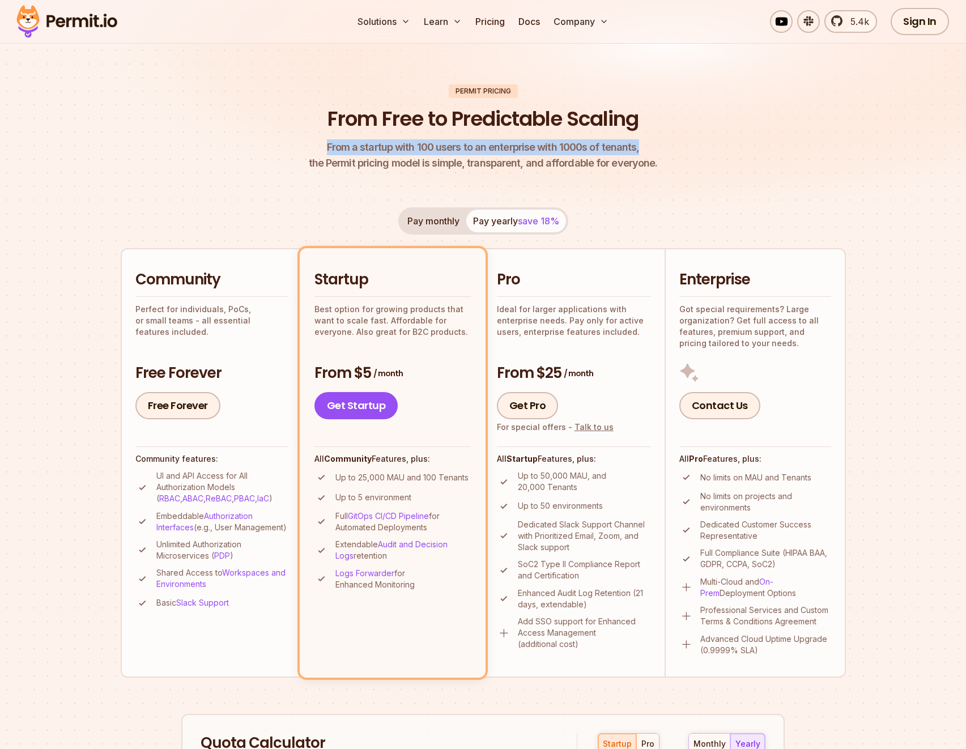
drag, startPoint x: 283, startPoint y: 114, endPoint x: 686, endPoint y: 147, distance: 405.2
click at [682, 143] on header "Permit Pricing From Free to Predictable Scaling From a startup with 100 users t…" at bounding box center [483, 127] width 725 height 87
click at [686, 147] on header "Permit Pricing From Free to Predictable Scaling From a startup with 100 users t…" at bounding box center [483, 127] width 725 height 87
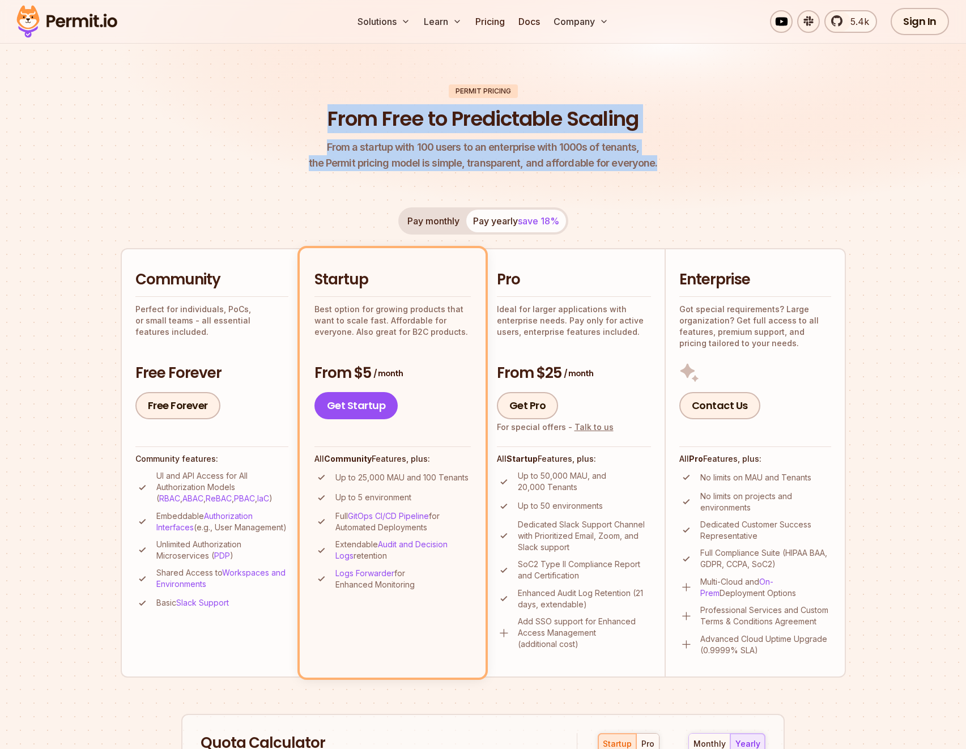
drag, startPoint x: 314, startPoint y: 110, endPoint x: 680, endPoint y: 163, distance: 369.0
click at [679, 162] on header "Permit Pricing From Free to Predictable Scaling From a startup with 100 users t…" at bounding box center [483, 127] width 725 height 87
click at [681, 161] on header "Permit Pricing From Free to Predictable Scaling From a startup with 100 users t…" at bounding box center [483, 127] width 725 height 87
drag, startPoint x: 323, startPoint y: 121, endPoint x: 694, endPoint y: 182, distance: 376.0
click at [690, 185] on div "Permit Pricing From Free to Predictable Scaling From a startup with 100 users t…" at bounding box center [483, 620] width 725 height 1072
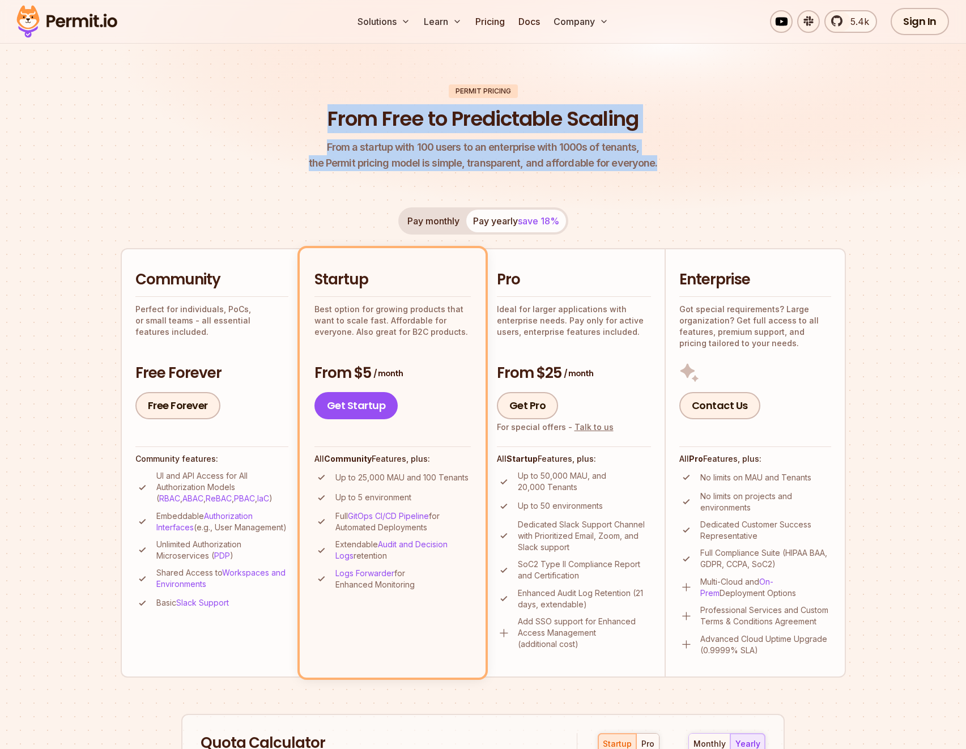
click at [696, 173] on div "Permit Pricing From Free to Predictable Scaling From a startup with 100 users t…" at bounding box center [483, 620] width 725 height 1072
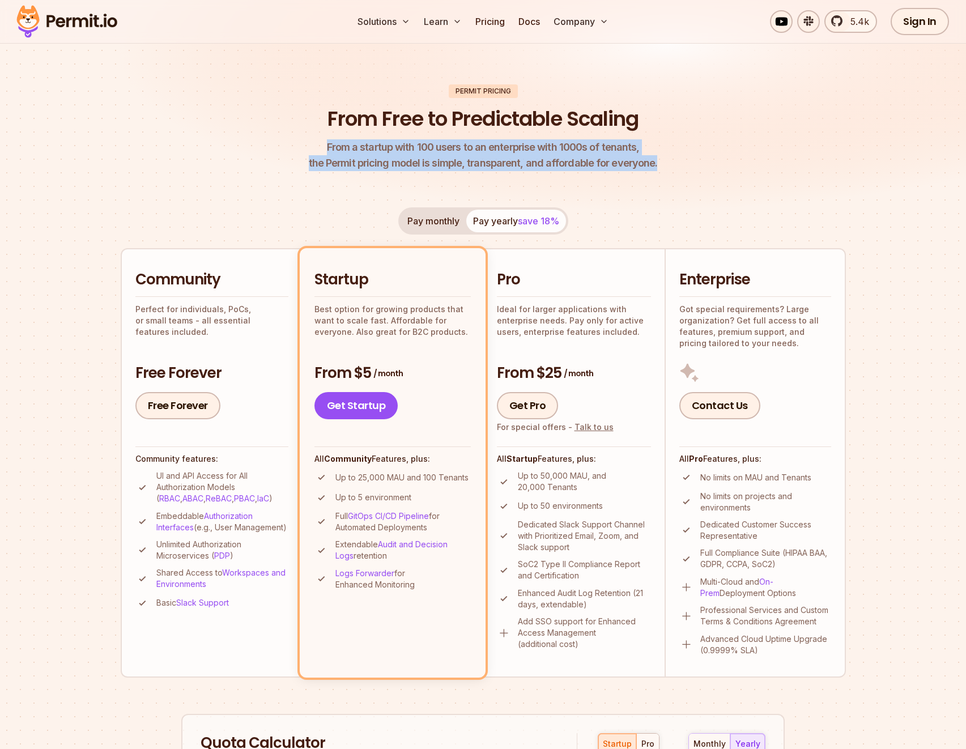
drag, startPoint x: 301, startPoint y: 120, endPoint x: 684, endPoint y: 156, distance: 384.6
click at [687, 161] on header "Permit Pricing From Free to Predictable Scaling From a startup with 100 users t…" at bounding box center [483, 127] width 725 height 87
click at [684, 156] on header "Permit Pricing From Free to Predictable Scaling From a startup with 100 users t…" at bounding box center [483, 127] width 725 height 87
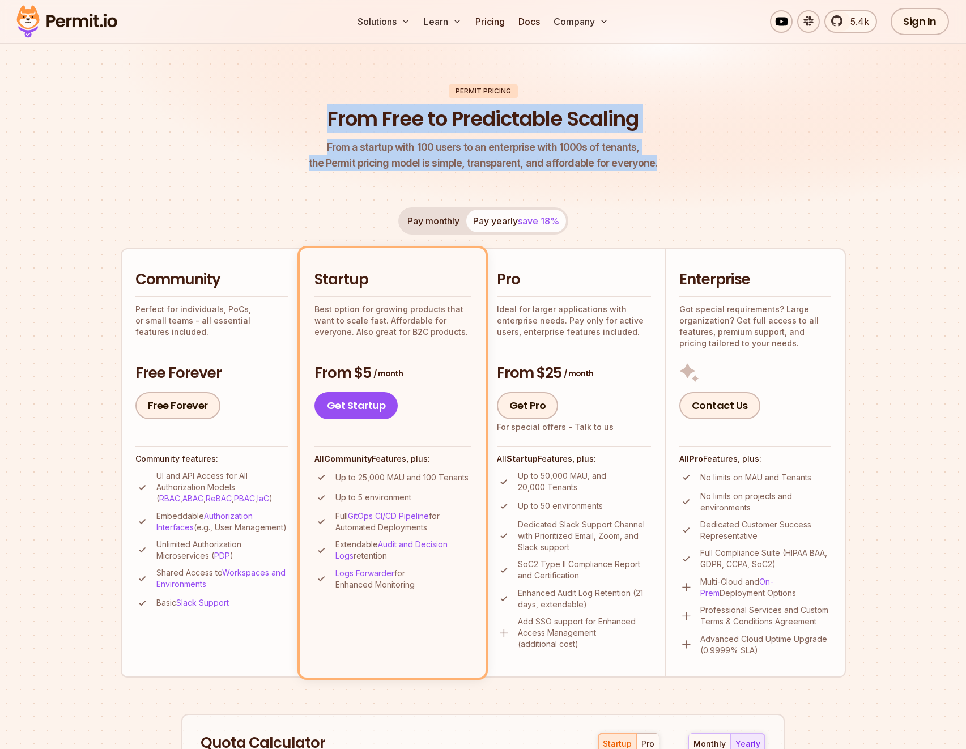
drag, startPoint x: 325, startPoint y: 118, endPoint x: 690, endPoint y: 157, distance: 367.5
click at [690, 157] on header "Permit Pricing From Free to Predictable Scaling From a startup with 100 users t…" at bounding box center [483, 127] width 725 height 87
click at [692, 158] on header "Permit Pricing From Free to Predictable Scaling From a startup with 100 users t…" at bounding box center [483, 127] width 725 height 87
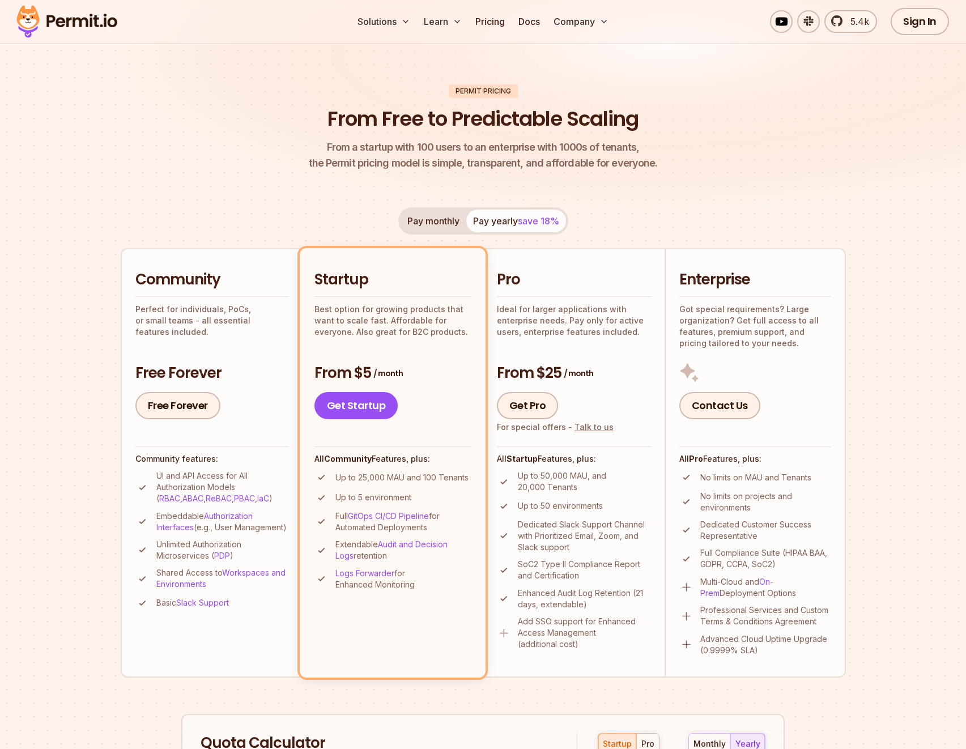
click at [419, 217] on button "Pay monthly" at bounding box center [433, 221] width 66 height 23
click at [526, 220] on span "save 18%" at bounding box center [538, 220] width 41 height 11
click at [434, 225] on button "Pay monthly" at bounding box center [433, 221] width 66 height 23
click at [530, 221] on span "save 18%" at bounding box center [538, 220] width 41 height 11
click at [671, 204] on div "Permit Pricing From Free to Predictable Scaling From a startup with 100 users t…" at bounding box center [483, 620] width 725 height 1072
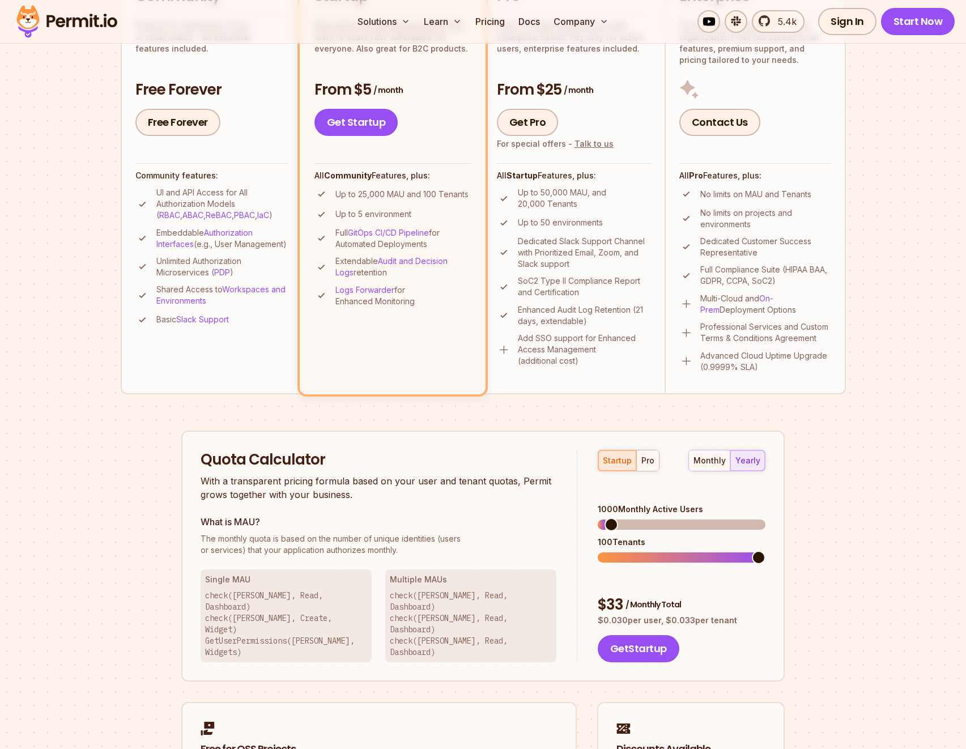
scroll to position [362, 0]
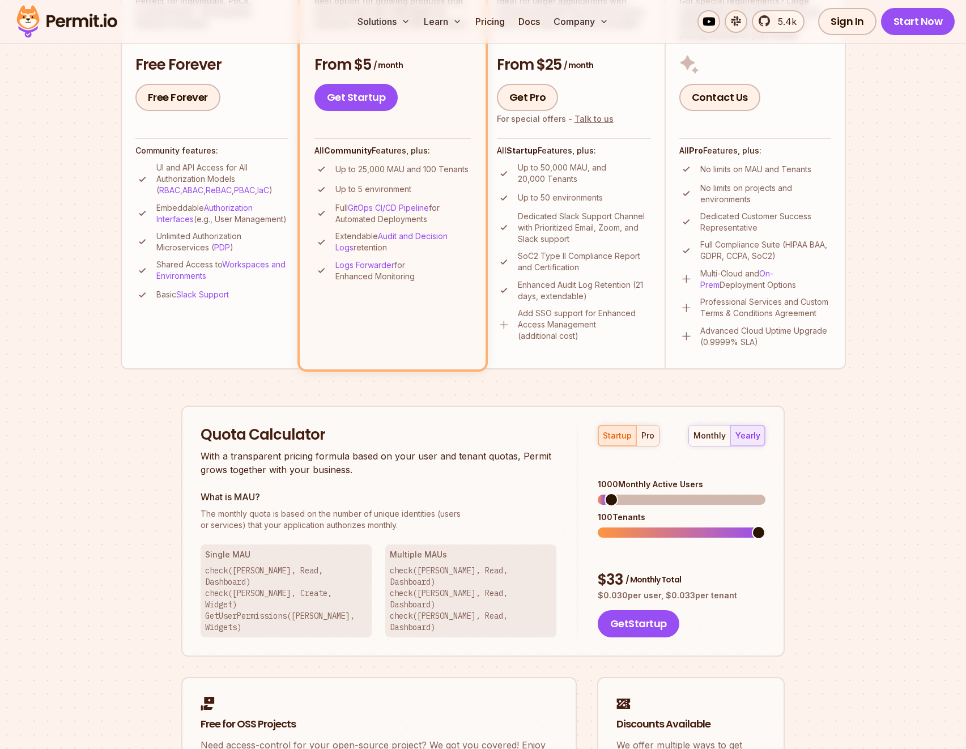
click at [651, 434] on div "pro" at bounding box center [647, 435] width 13 height 11
click at [622, 441] on div "startup" at bounding box center [617, 435] width 29 height 11
drag, startPoint x: 205, startPoint y: 432, endPoint x: 360, endPoint y: 425, distance: 155.3
click at [359, 425] on h2 "Quota Calculator" at bounding box center [378, 435] width 356 height 20
click at [366, 425] on h2 "Quota Calculator" at bounding box center [378, 435] width 356 height 20
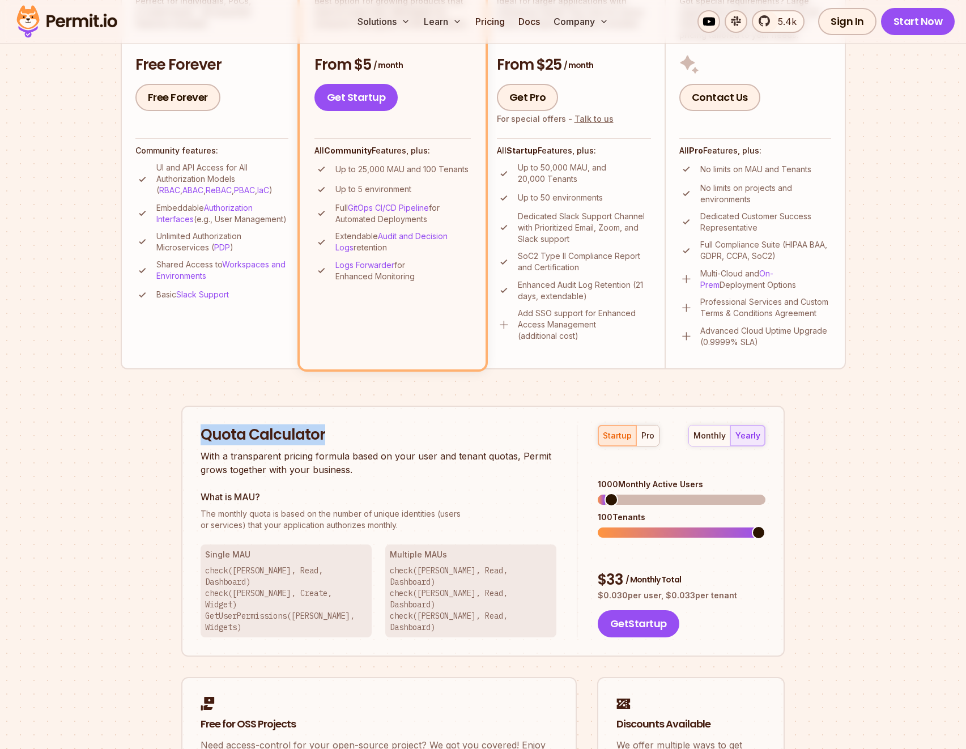
drag, startPoint x: 199, startPoint y: 434, endPoint x: 353, endPoint y: 432, distance: 154.1
click at [353, 432] on div "Quota Calculator With a transparent pricing formula based on your user and tena…" at bounding box center [482, 531] width 603 height 251
click at [349, 432] on h2 "Quota Calculator" at bounding box center [378, 435] width 356 height 20
drag, startPoint x: 206, startPoint y: 433, endPoint x: 363, endPoint y: 434, distance: 156.9
click at [363, 434] on h2 "Quota Calculator" at bounding box center [378, 435] width 356 height 20
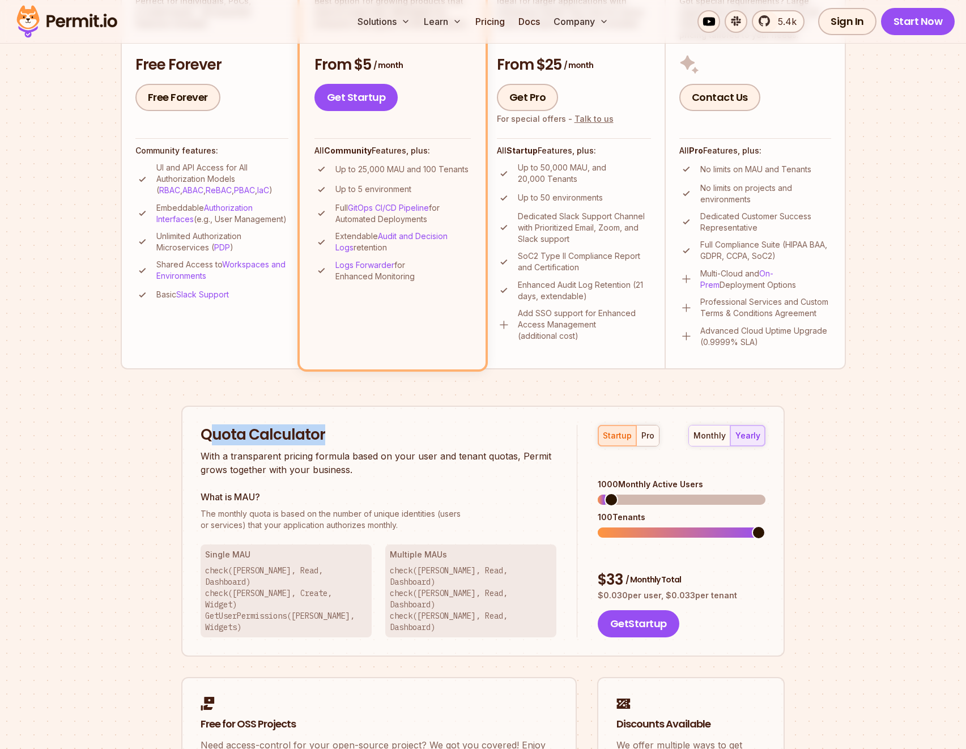
click at [363, 434] on h2 "Quota Calculator" at bounding box center [378, 435] width 356 height 20
drag, startPoint x: 187, startPoint y: 432, endPoint x: 402, endPoint y: 438, distance: 215.3
click at [402, 438] on div "Quota Calculator With a transparent pricing formula based on your user and tena…" at bounding box center [482, 531] width 603 height 251
click at [402, 438] on h2 "Quota Calculator" at bounding box center [378, 435] width 356 height 20
drag, startPoint x: 238, startPoint y: 433, endPoint x: 404, endPoint y: 453, distance: 167.1
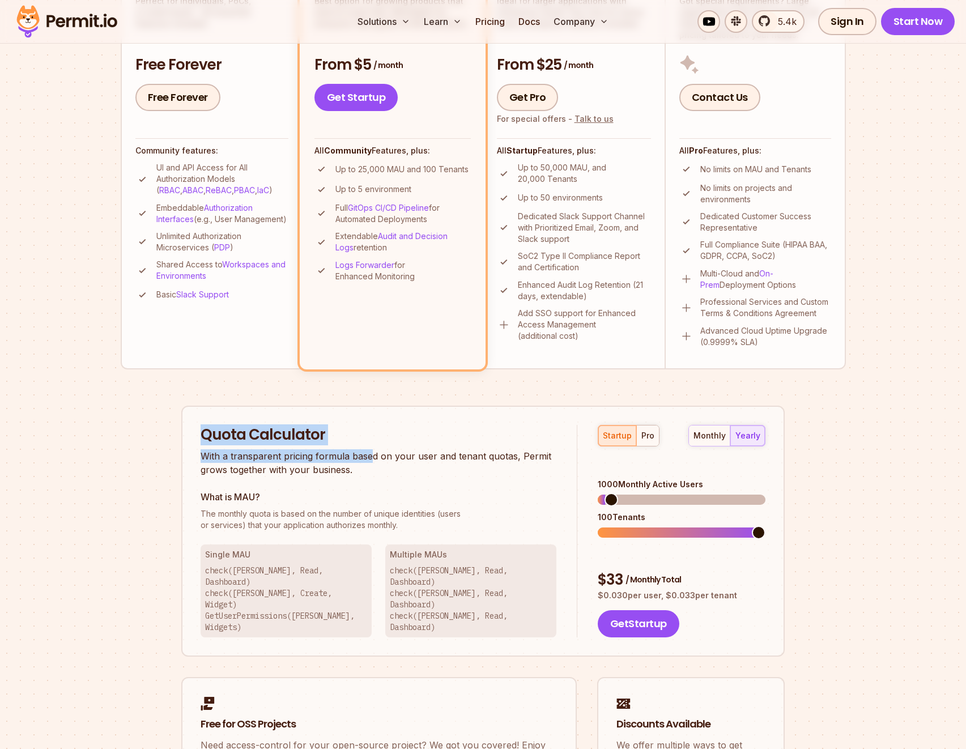
click at [404, 454] on div "Permit Pricing From Free to Predictable Scaling From a startup with 100 users t…" at bounding box center [483, 312] width 725 height 1072
click at [392, 446] on div "Quota Calculator With a transparent pricing formula based on your user and tena…" at bounding box center [378, 451] width 356 height 52
click at [95, 415] on section "Permit Pricing From Free to Predictable Scaling From a startup with 100 users t…" at bounding box center [483, 281] width 966 height 1226
click at [99, 415] on section "Permit Pricing From Free to Predictable Scaling From a startup with 100 users t…" at bounding box center [483, 281] width 966 height 1226
click at [117, 420] on section "Permit Pricing From Free to Predictable Scaling From a startup with 100 users t…" at bounding box center [483, 281] width 966 height 1226
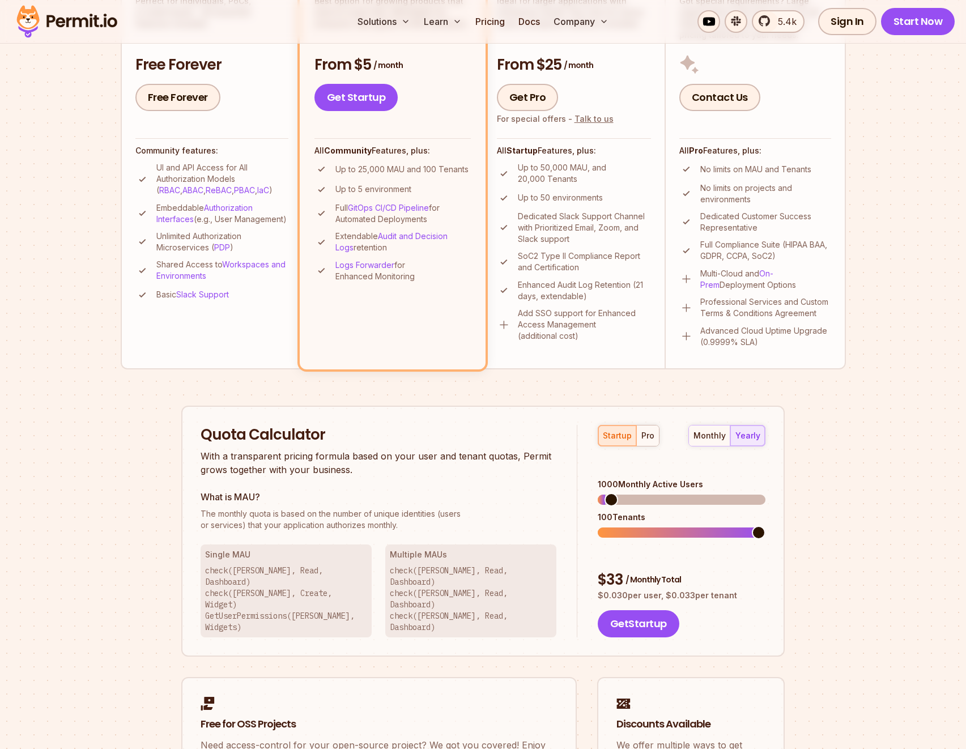
click at [147, 411] on div "Permit Pricing From Free to Predictable Scaling From a startup with 100 users t…" at bounding box center [483, 312] width 725 height 1072
click at [151, 409] on div "Permit Pricing From Free to Predictable Scaling From a startup with 100 users t…" at bounding box center [483, 312] width 725 height 1072
click at [150, 407] on div "Permit Pricing From Free to Predictable Scaling From a startup with 100 users t…" at bounding box center [483, 312] width 725 height 1072
click at [150, 400] on div "Permit Pricing From Free to Predictable Scaling From a startup with 100 users t…" at bounding box center [483, 312] width 725 height 1072
click at [139, 386] on div "Permit Pricing From Free to Predictable Scaling From a startup with 100 users t…" at bounding box center [483, 312] width 725 height 1072
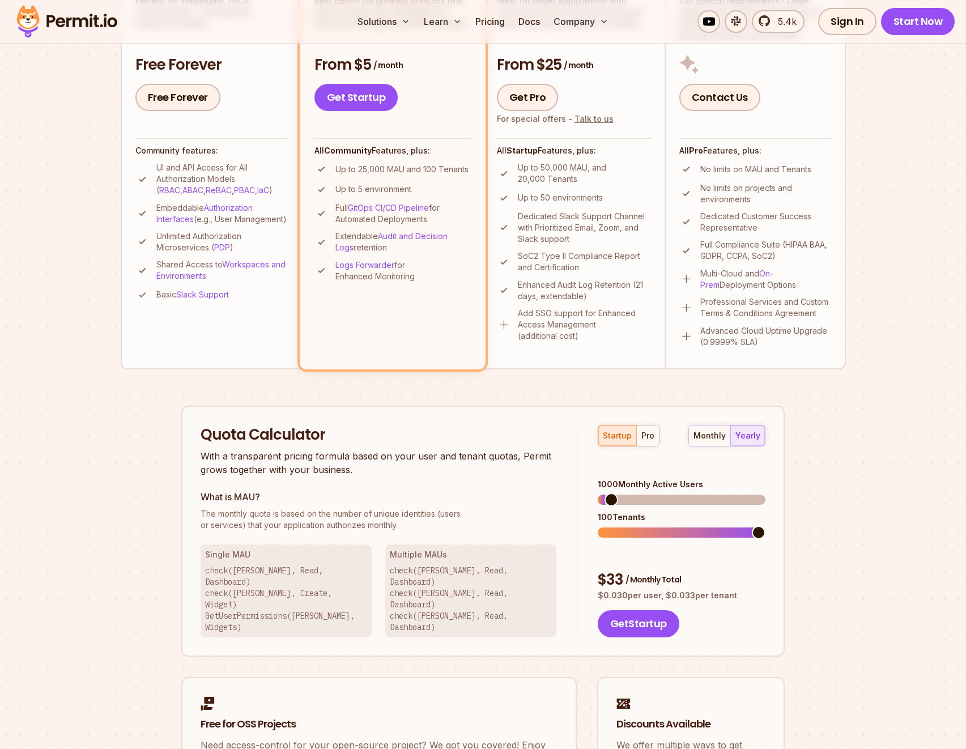
click at [93, 369] on section "Permit Pricing From Free to Predictable Scaling From a startup with 100 users t…" at bounding box center [483, 281] width 966 height 1226
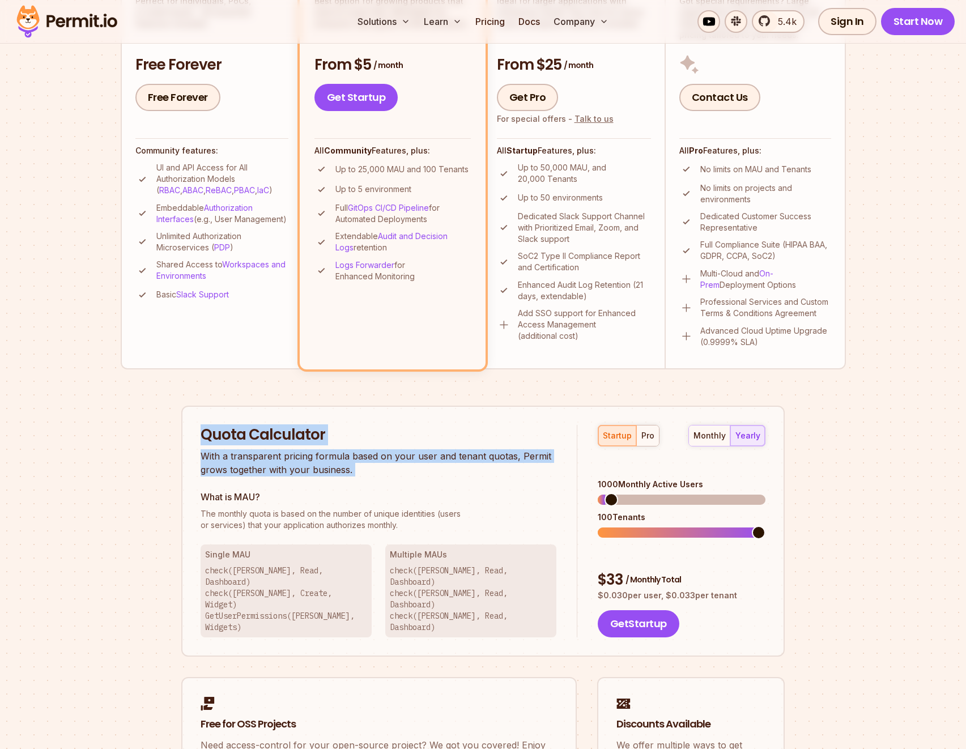
drag, startPoint x: 200, startPoint y: 433, endPoint x: 381, endPoint y: 484, distance: 188.1
click at [381, 484] on div "Quota Calculator With a transparent pricing formula based on your user and tena…" at bounding box center [388, 531] width 377 height 213
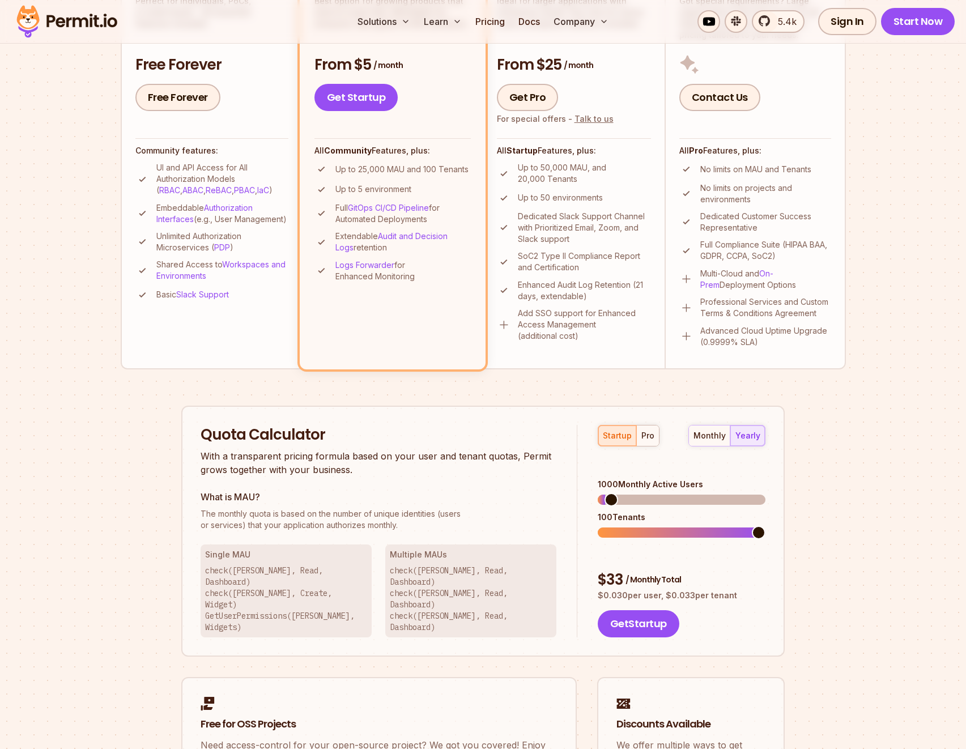
drag, startPoint x: 381, startPoint y: 478, endPoint x: 347, endPoint y: 463, distance: 37.6
click at [381, 477] on div "Quota Calculator With a transparent pricing formula based on your user and tena…" at bounding box center [388, 531] width 377 height 213
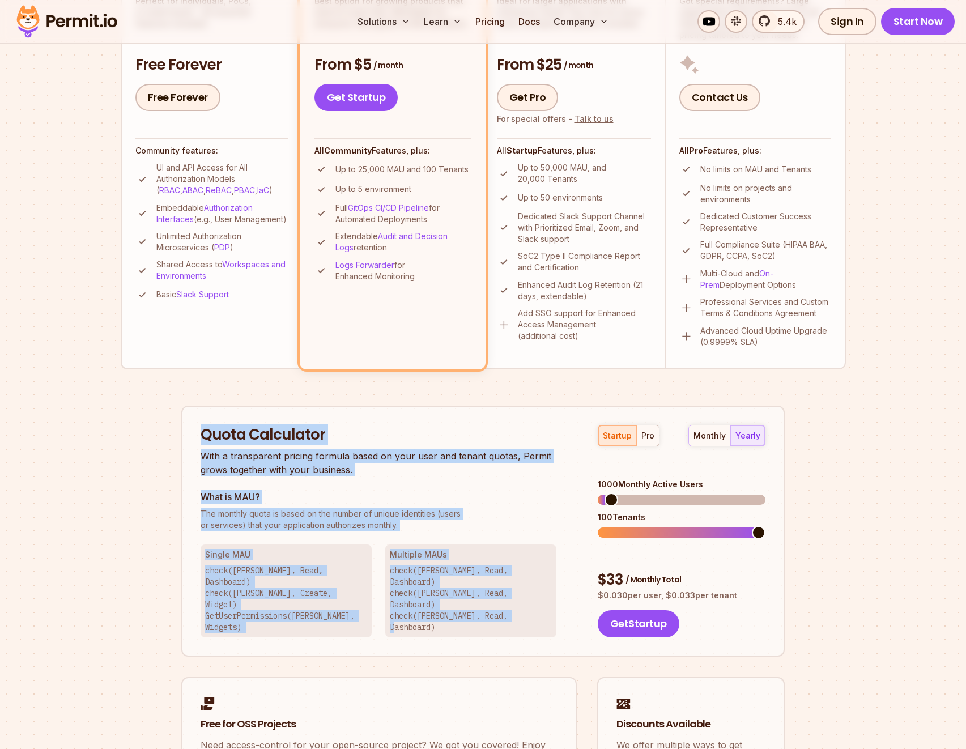
drag, startPoint x: 201, startPoint y: 440, endPoint x: 537, endPoint y: 596, distance: 370.5
click at [537, 596] on div "Quota Calculator With a transparent pricing formula based on your user and tena…" at bounding box center [388, 531] width 377 height 213
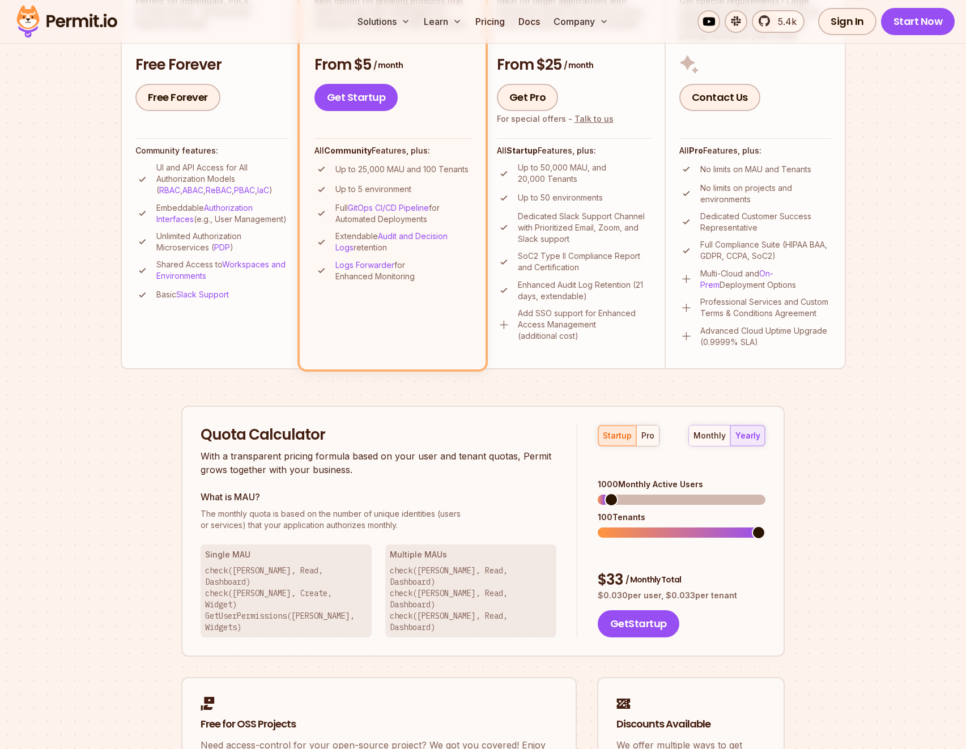
click at [536, 599] on div "Multiple [PERSON_NAME] check([PERSON_NAME], Read, Dashboard) check([PERSON_NAME…" at bounding box center [470, 590] width 171 height 93
click at [353, 493] on h3 "What is MAU?" at bounding box center [378, 497] width 356 height 14
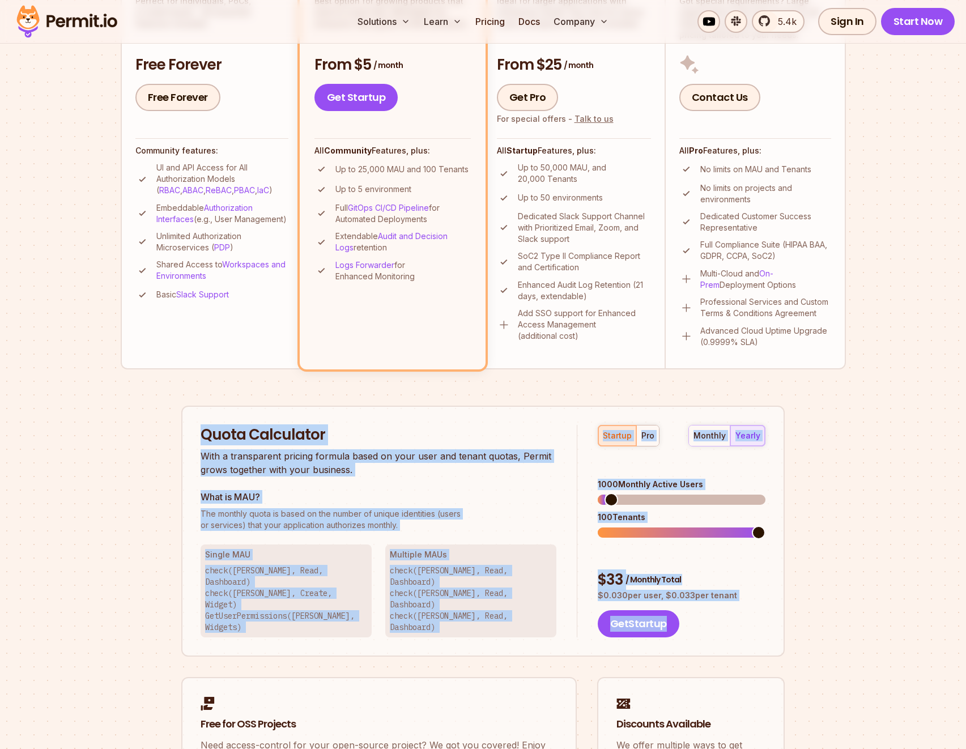
drag, startPoint x: 203, startPoint y: 429, endPoint x: 758, endPoint y: 604, distance: 582.5
click at [758, 604] on div "Quota Calculator With a transparent pricing formula based on your user and tena…" at bounding box center [482, 531] width 603 height 251
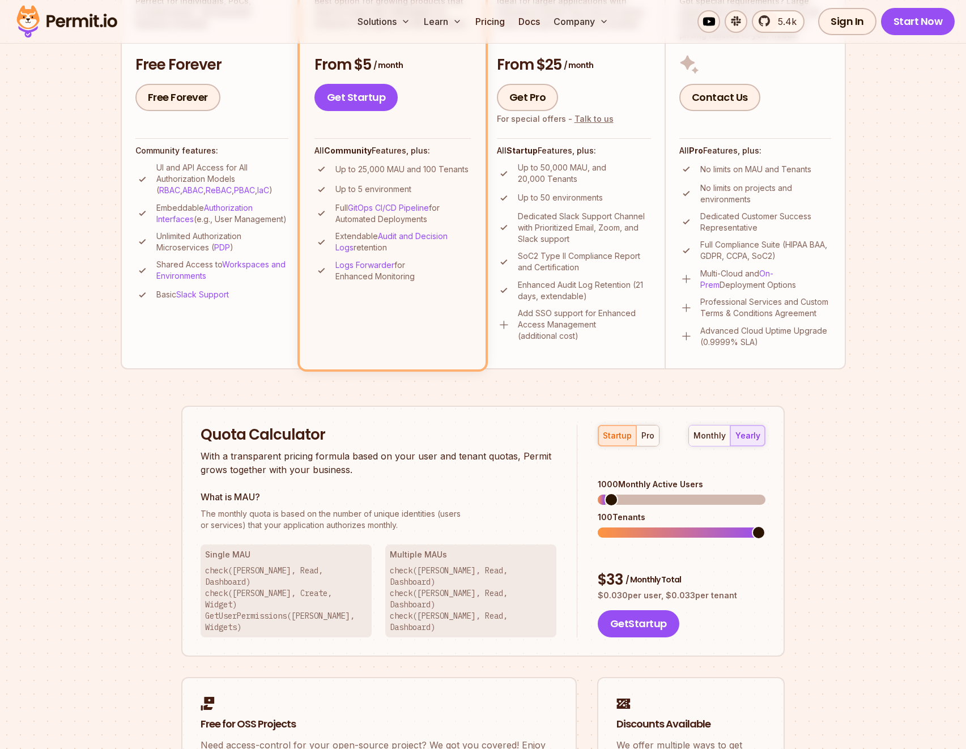
click at [759, 610] on div "Get Startup" at bounding box center [682, 623] width 168 height 27
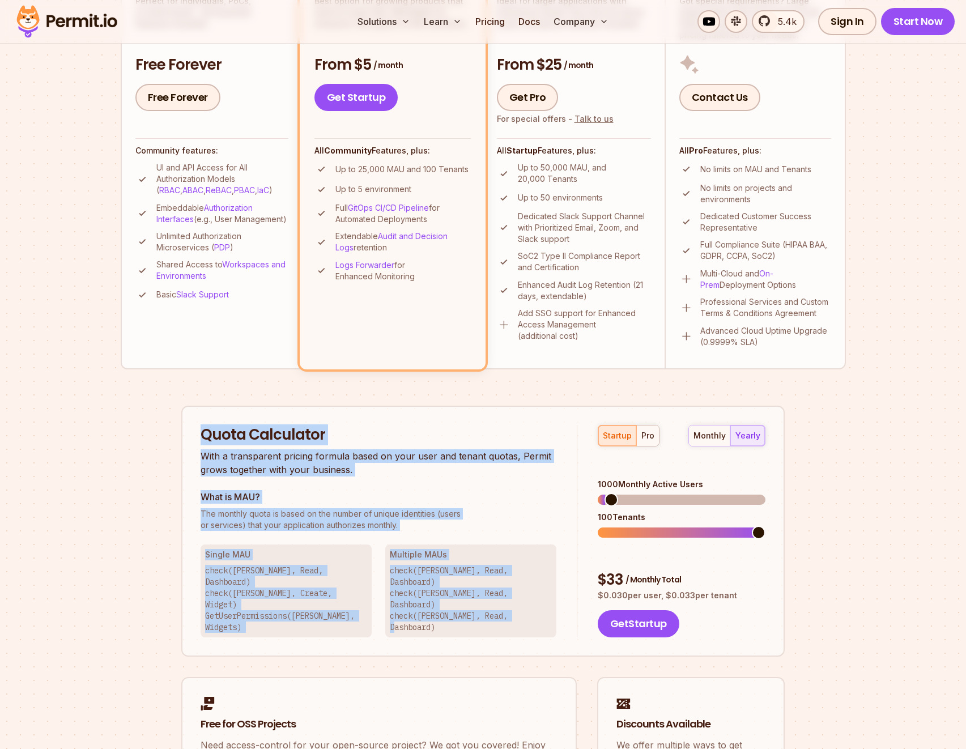
drag, startPoint x: 198, startPoint y: 429, endPoint x: 560, endPoint y: 595, distance: 398.4
click at [560, 595] on div "Quota Calculator With a transparent pricing formula based on your user and tena…" at bounding box center [482, 531] width 603 height 251
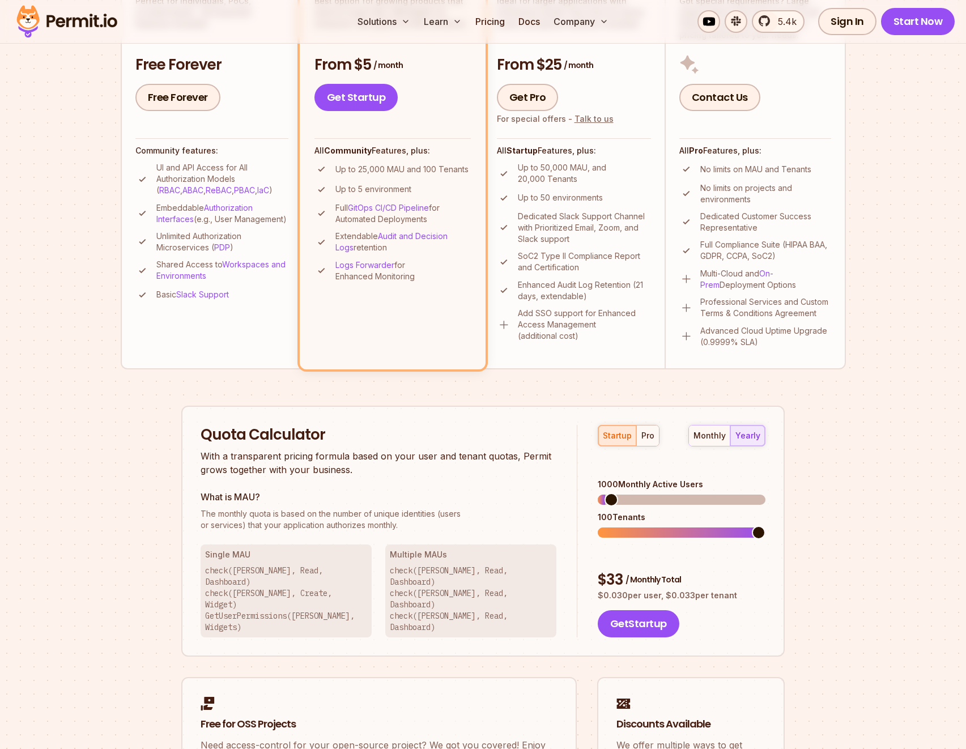
drag, startPoint x: 554, startPoint y: 595, endPoint x: 531, endPoint y: 583, distance: 25.6
click at [554, 595] on div "Multiple [PERSON_NAME] check([PERSON_NAME], Read, Dashboard) check([PERSON_NAME…" at bounding box center [470, 590] width 171 height 93
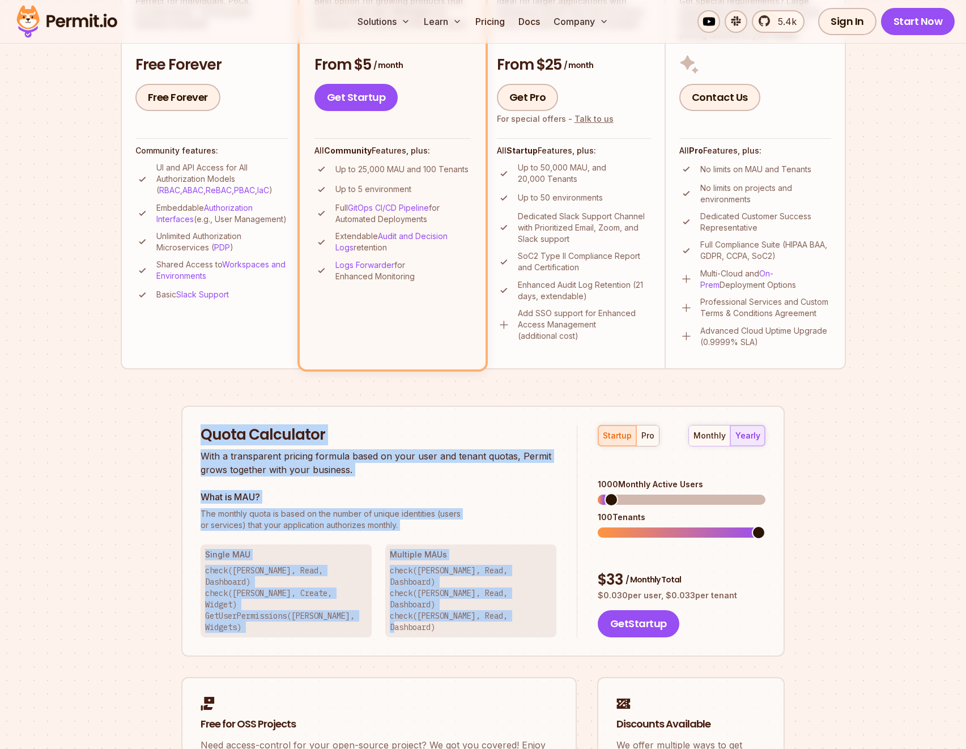
drag, startPoint x: 210, startPoint y: 438, endPoint x: 565, endPoint y: 600, distance: 390.3
click at [565, 600] on div "Quota Calculator With a transparent pricing formula based on your user and tena…" at bounding box center [482, 531] width 603 height 251
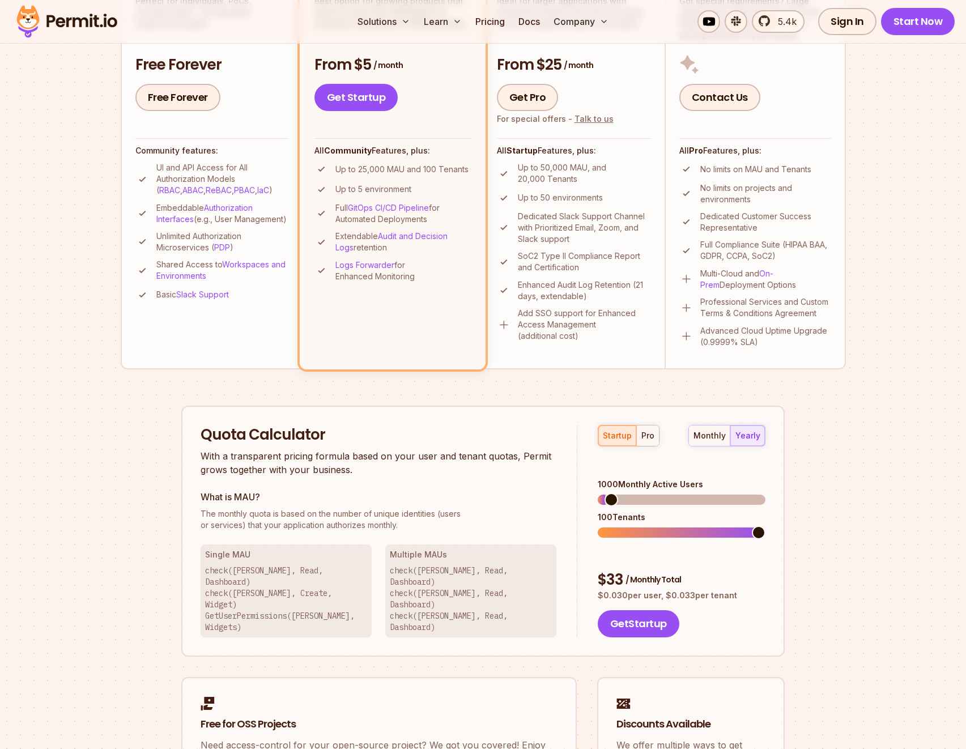
click at [491, 505] on div "What is MAU? The monthly quota is based on the number of unique identities (use…" at bounding box center [378, 510] width 356 height 41
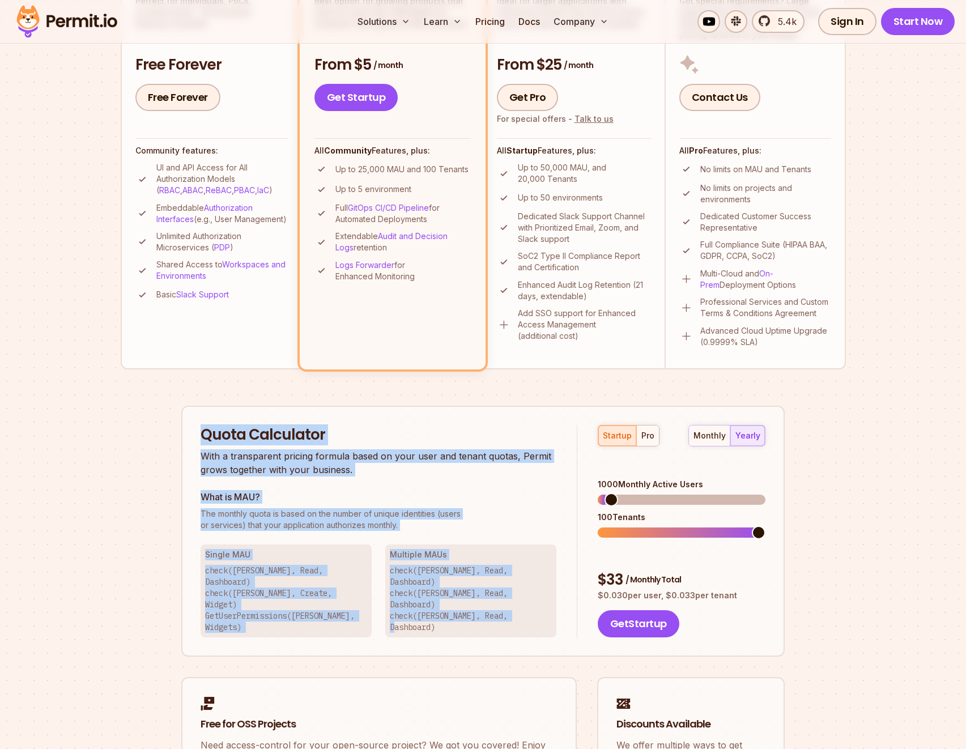
drag, startPoint x: 197, startPoint y: 436, endPoint x: 550, endPoint y: 600, distance: 390.0
click at [550, 600] on div "Quota Calculator With a transparent pricing formula based on your user and tena…" at bounding box center [482, 531] width 603 height 251
click at [550, 600] on div "Multiple [PERSON_NAME] check([PERSON_NAME], Read, Dashboard) check([PERSON_NAME…" at bounding box center [470, 590] width 171 height 93
drag, startPoint x: 195, startPoint y: 431, endPoint x: 543, endPoint y: 596, distance: 385.6
click at [543, 598] on div "Quota Calculator With a transparent pricing formula based on your user and tena…" at bounding box center [482, 531] width 603 height 251
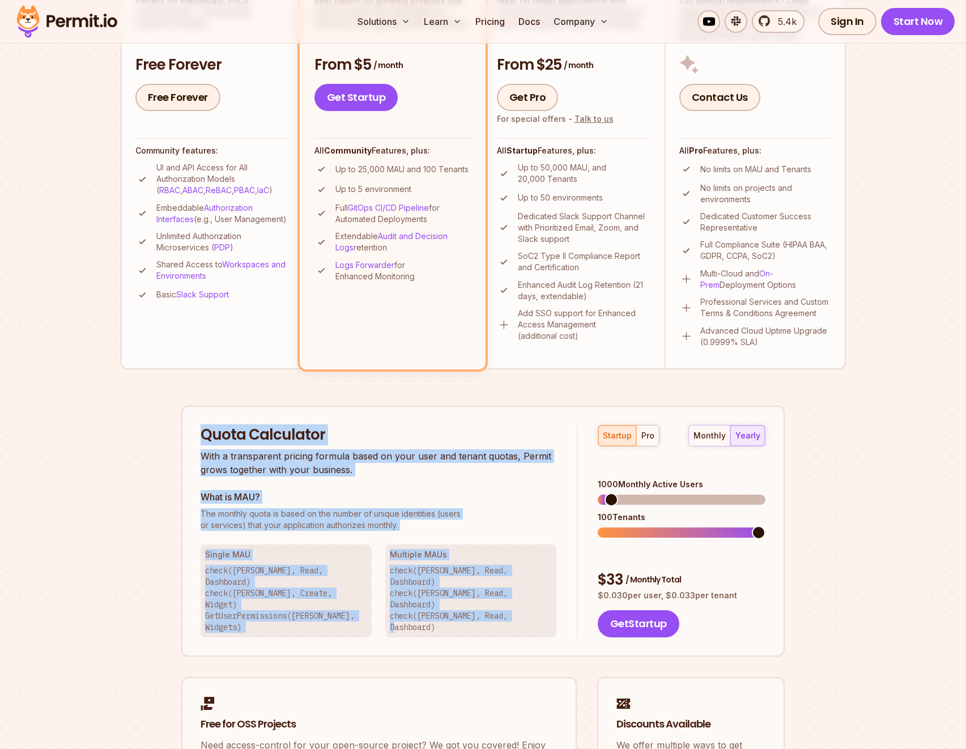
click at [534, 513] on span "The monthly quota is based on the number of unique identities (users" at bounding box center [378, 513] width 356 height 11
drag, startPoint x: 202, startPoint y: 436, endPoint x: 539, endPoint y: 598, distance: 373.9
click at [537, 603] on div "Quota Calculator With a transparent pricing formula based on your user and tena…" at bounding box center [482, 531] width 603 height 251
click at [546, 589] on p "check([PERSON_NAME], Read, Dashboard) check([PERSON_NAME], Read, Dashboard) che…" at bounding box center [471, 599] width 162 height 68
drag, startPoint x: 202, startPoint y: 434, endPoint x: 540, endPoint y: 605, distance: 379.2
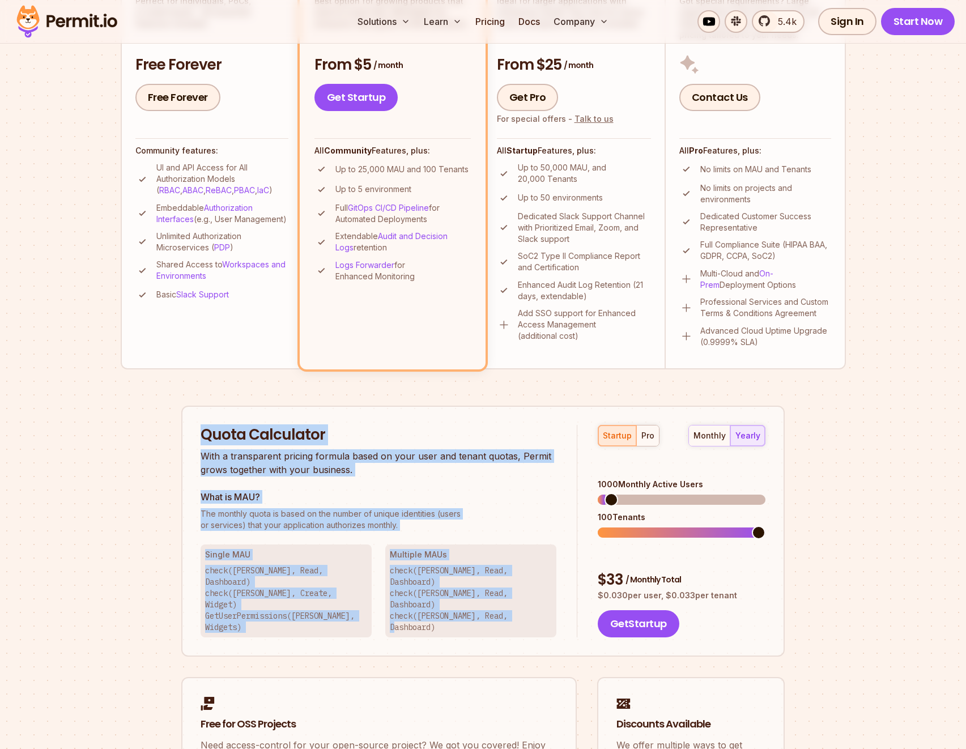
click at [540, 605] on div "Quota Calculator With a transparent pricing formula based on your user and tena…" at bounding box center [482, 531] width 603 height 251
click at [540, 597] on p "check([PERSON_NAME], Read, Dashboard) check([PERSON_NAME], Read, Dashboard) che…" at bounding box center [471, 599] width 162 height 68
drag, startPoint x: 194, startPoint y: 429, endPoint x: 537, endPoint y: 598, distance: 382.7
click at [536, 599] on div "Quota Calculator With a transparent pricing formula based on your user and tena…" at bounding box center [482, 531] width 603 height 251
click at [546, 575] on p "check([PERSON_NAME], Read, Dashboard) check([PERSON_NAME], Read, Dashboard) che…" at bounding box center [471, 599] width 162 height 68
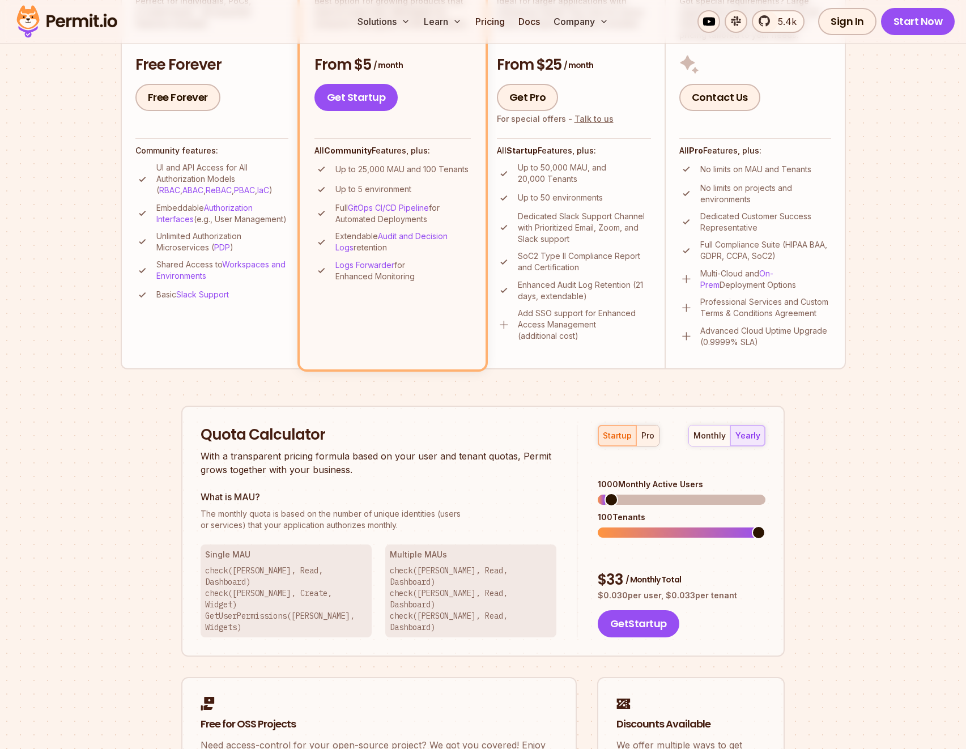
click at [655, 433] on button "pro" at bounding box center [647, 435] width 23 height 20
click at [620, 437] on div "startup" at bounding box center [617, 435] width 29 height 11
click at [669, 439] on div "startup pro monthly yearly" at bounding box center [682, 436] width 168 height 22
click at [646, 441] on div "pro" at bounding box center [647, 435] width 13 height 11
click at [598, 493] on span at bounding box center [605, 500] width 14 height 14
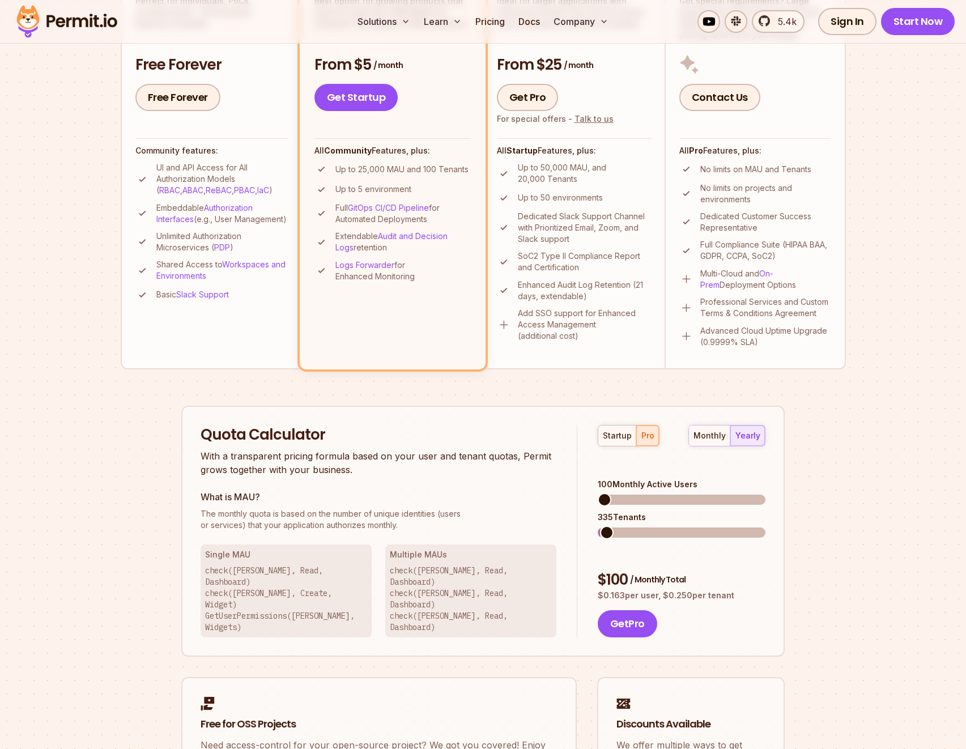
click at [600, 526] on span at bounding box center [607, 533] width 14 height 14
click at [584, 499] on div "startup pro monthly yearly 100 Monthly Active Users 335 Tenants $ 100 / Monthly…" at bounding box center [671, 531] width 188 height 213
click at [605, 493] on span at bounding box center [611, 500] width 14 height 14
click at [582, 480] on div "startup pro monthly yearly 2400 Monthly Active Users 840 Tenants $ 552 / Monthl…" at bounding box center [671, 531] width 188 height 213
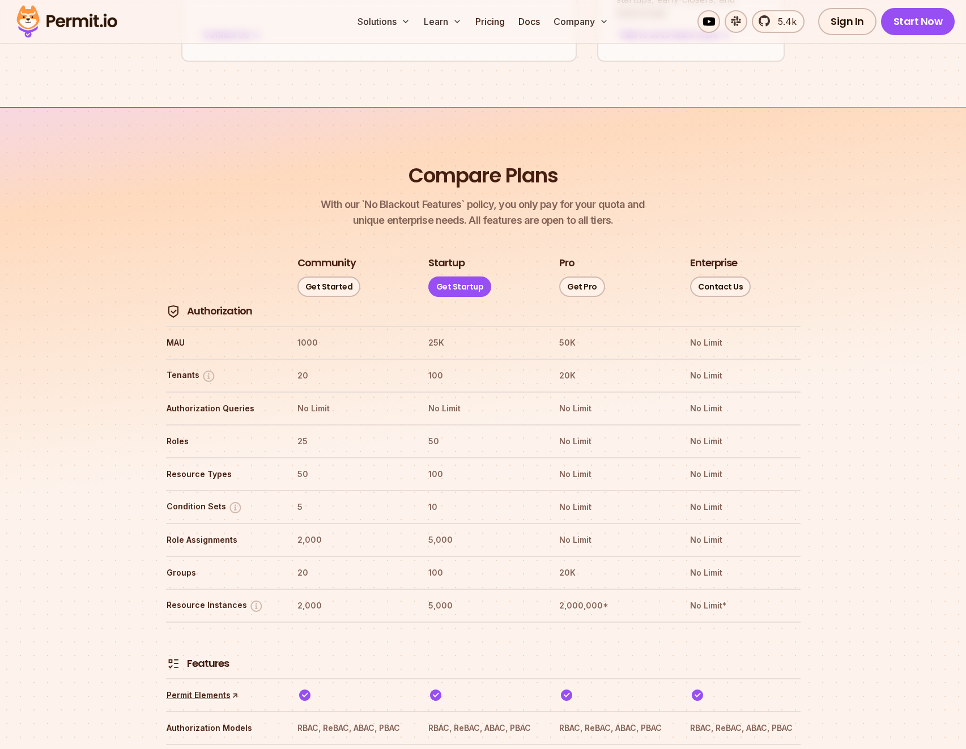
scroll to position [1193, 0]
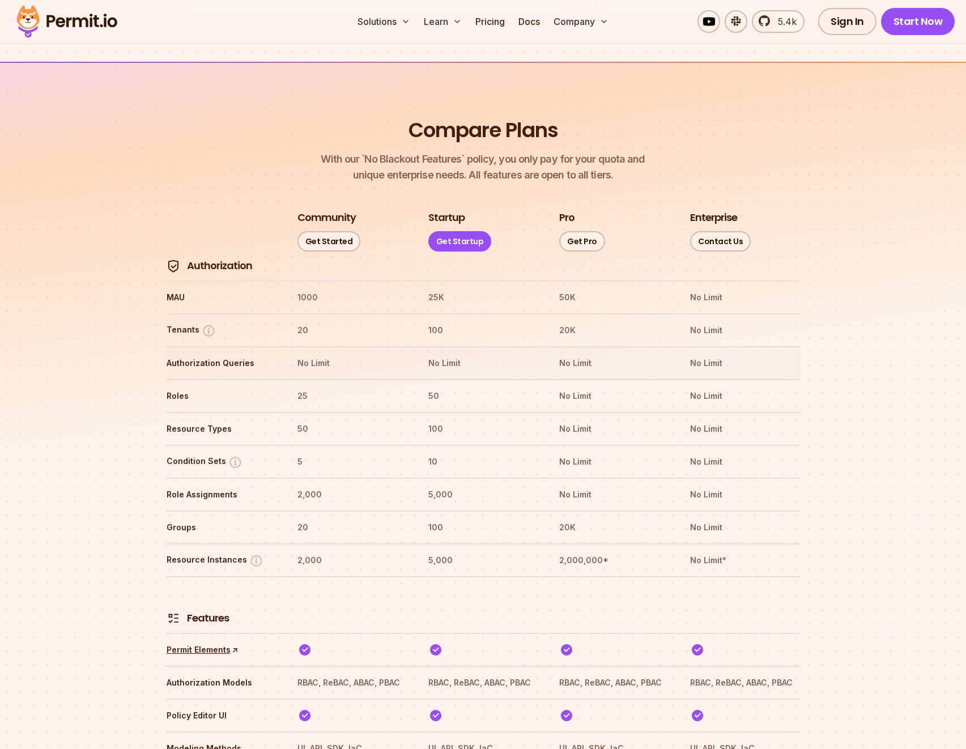
click at [574, 354] on th "No Limit" at bounding box center [613, 363] width 110 height 18
click at [635, 354] on th "No Limit" at bounding box center [613, 363] width 110 height 18
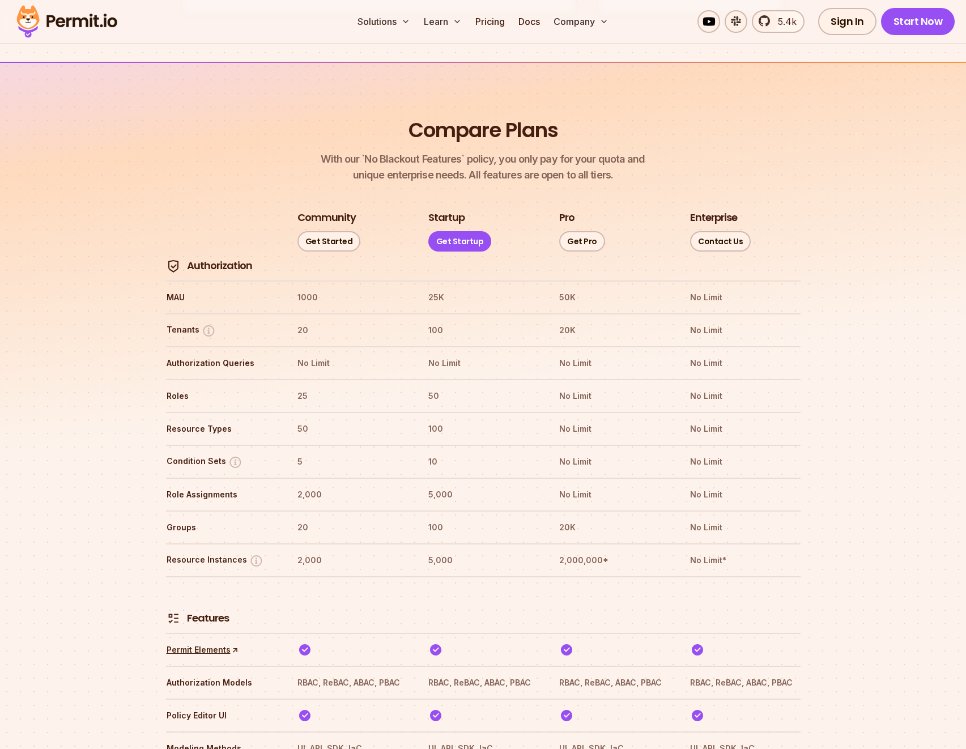
drag, startPoint x: 163, startPoint y: 328, endPoint x: 804, endPoint y: 323, distance: 641.1
drag, startPoint x: 168, startPoint y: 261, endPoint x: 783, endPoint y: 265, distance: 615.1
click at [783, 280] on tr "MAU 1000 25K 50K No Limit" at bounding box center [483, 296] width 634 height 33
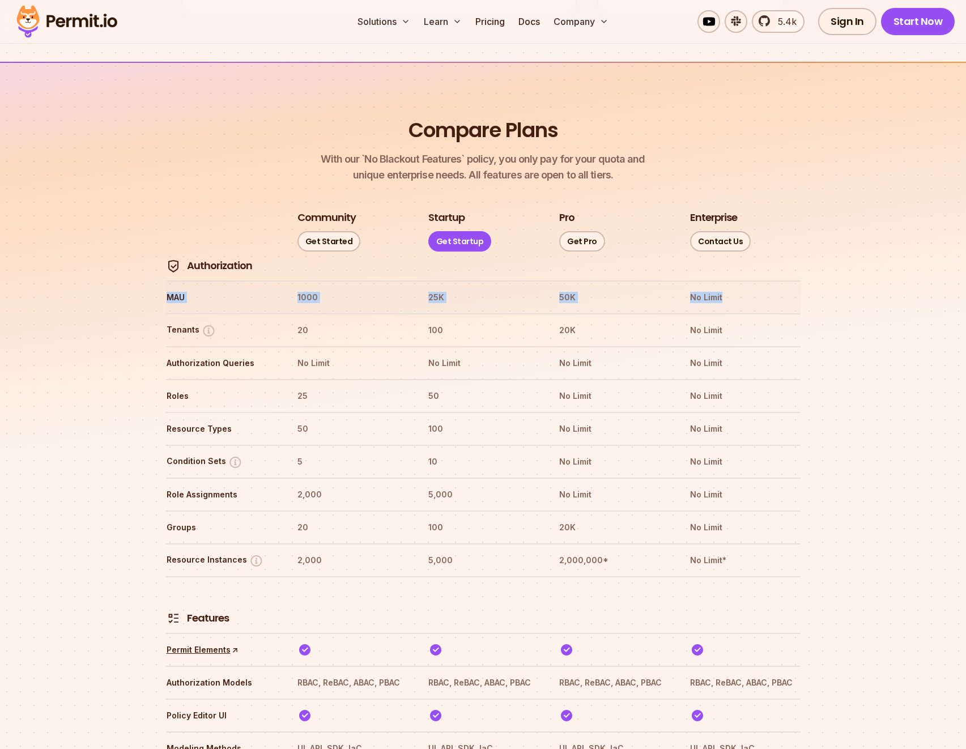
click at [783, 288] on th "No Limit" at bounding box center [744, 297] width 110 height 18
drag, startPoint x: 201, startPoint y: 233, endPoint x: 168, endPoint y: 232, distance: 32.9
click at [168, 259] on th "Authorization" at bounding box center [221, 266] width 110 height 15
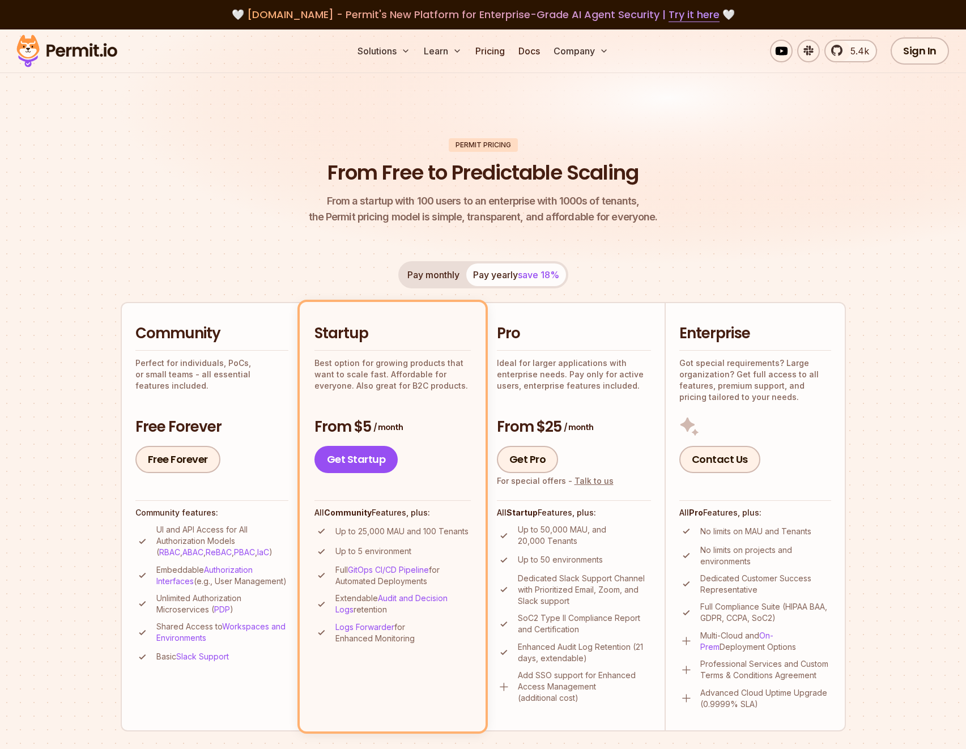
scroll to position [207, 0]
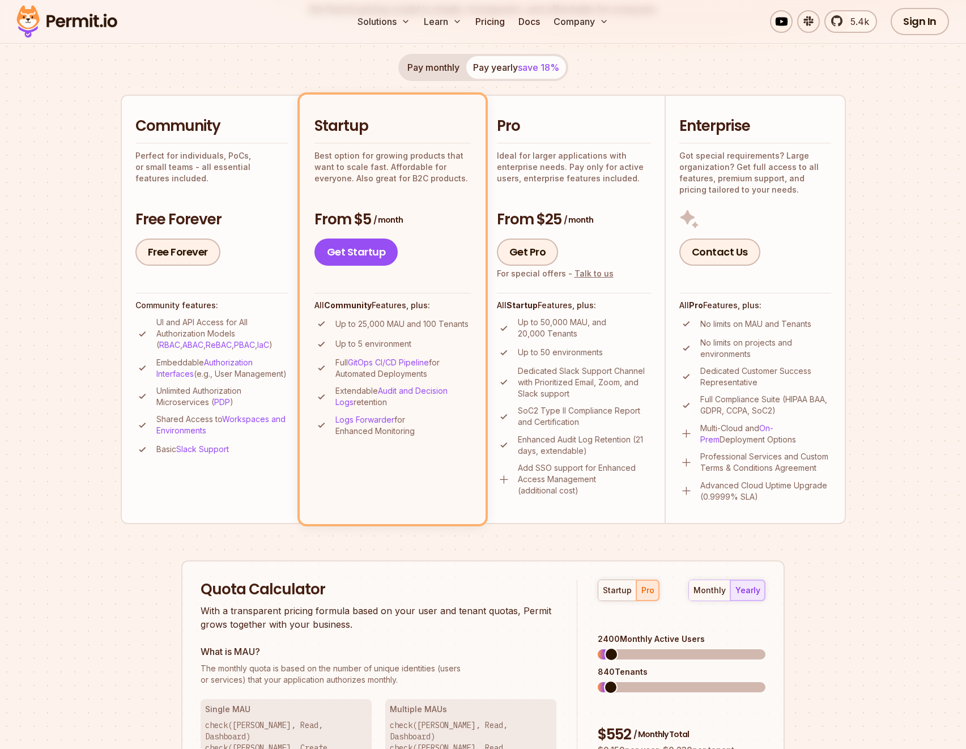
click at [108, 373] on section "Permit Pricing From Free to Predictable Scaling From a startup with 100 users t…" at bounding box center [483, 435] width 966 height 1226
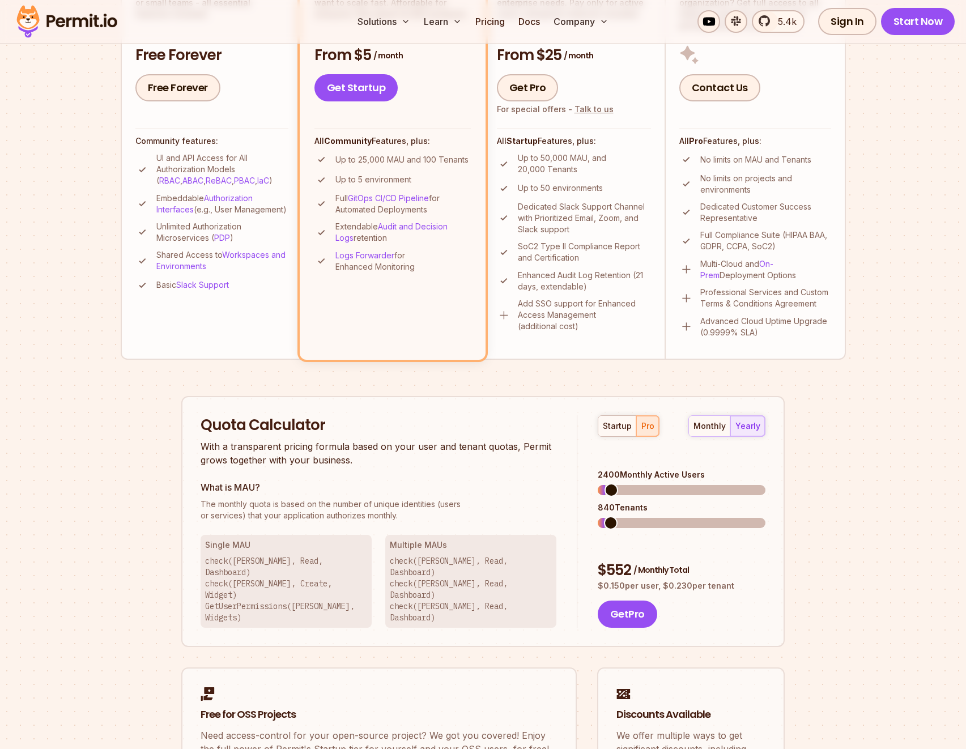
click at [127, 419] on div "Permit Pricing From Free to Predictable Scaling From a startup with 100 users t…" at bounding box center [483, 303] width 725 height 1072
click at [44, 118] on section "Permit Pricing From Free to Predictable Scaling From a startup with 100 users t…" at bounding box center [483, 271] width 966 height 1226
click at [45, 117] on section "Permit Pricing From Free to Predictable Scaling From a startup with 100 users t…" at bounding box center [483, 271] width 966 height 1226
click at [46, 113] on section "Permit Pricing From Free to Predictable Scaling From a startup with 100 users t…" at bounding box center [483, 271] width 966 height 1226
click at [28, 91] on section "Permit Pricing From Free to Predictable Scaling From a startup with 100 users t…" at bounding box center [483, 271] width 966 height 1226
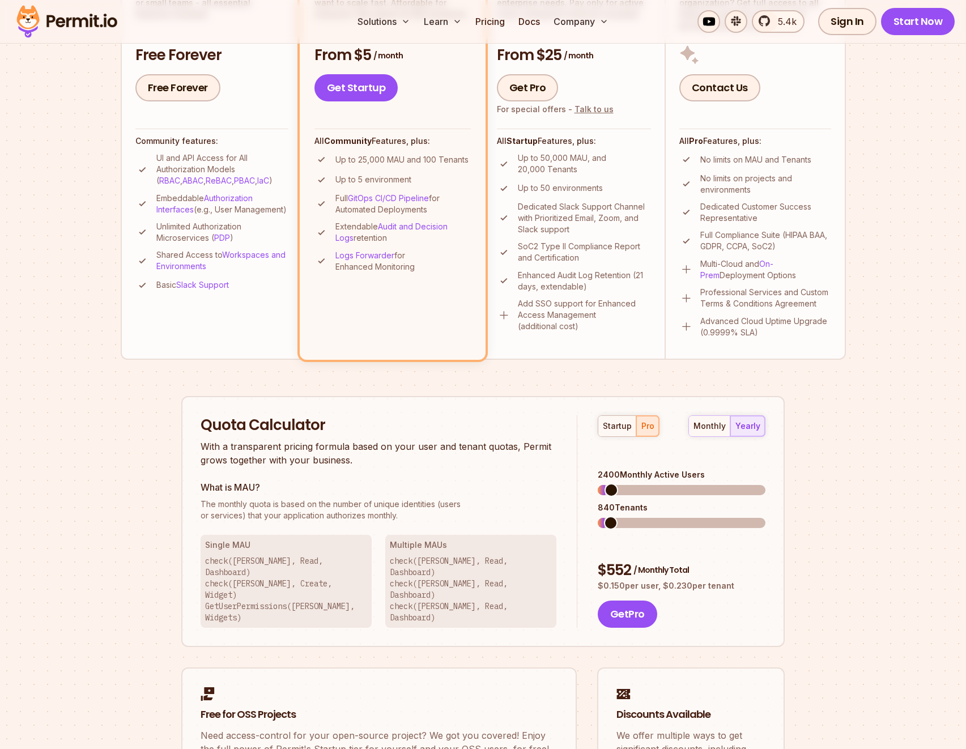
click at [33, 84] on section "Permit Pricing From Free to Predictable Scaling From a startup with 100 users t…" at bounding box center [483, 271] width 966 height 1226
click at [33, 78] on section "Permit Pricing From Free to Predictable Scaling From a startup with 100 users t…" at bounding box center [483, 271] width 966 height 1226
click at [57, 80] on section "Permit Pricing From Free to Predictable Scaling From a startup with 100 users t…" at bounding box center [483, 271] width 966 height 1226
click at [108, 359] on section "Permit Pricing From Free to Predictable Scaling From a startup with 100 users t…" at bounding box center [483, 271] width 966 height 1226
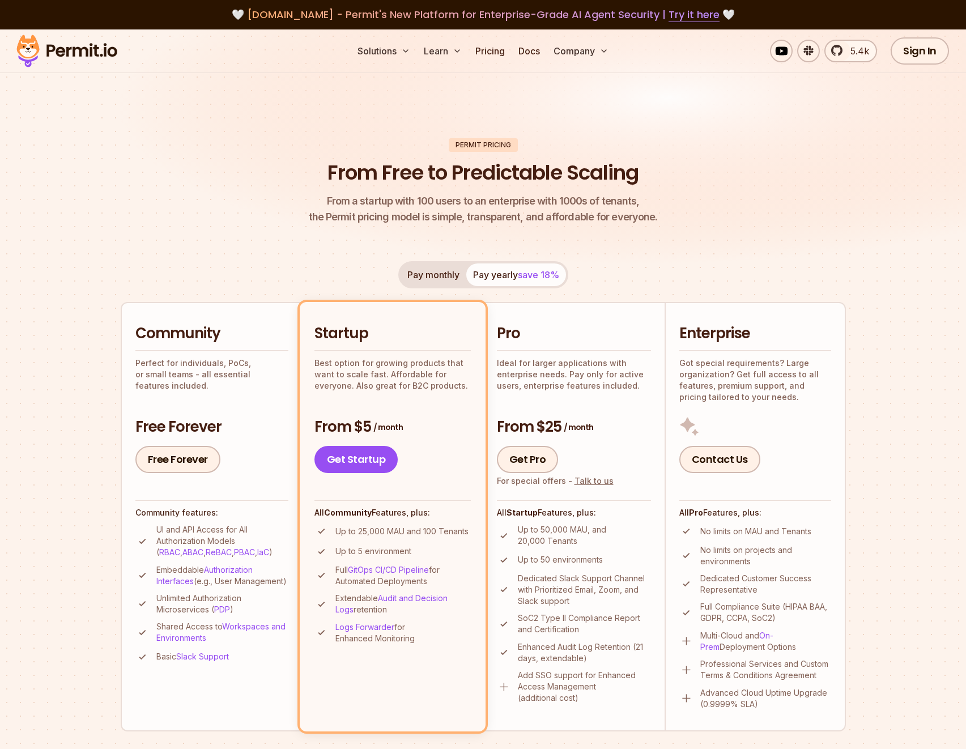
click at [257, 104] on img at bounding box center [483, 157] width 966 height 257
